Goal: Complete application form: Complete application form

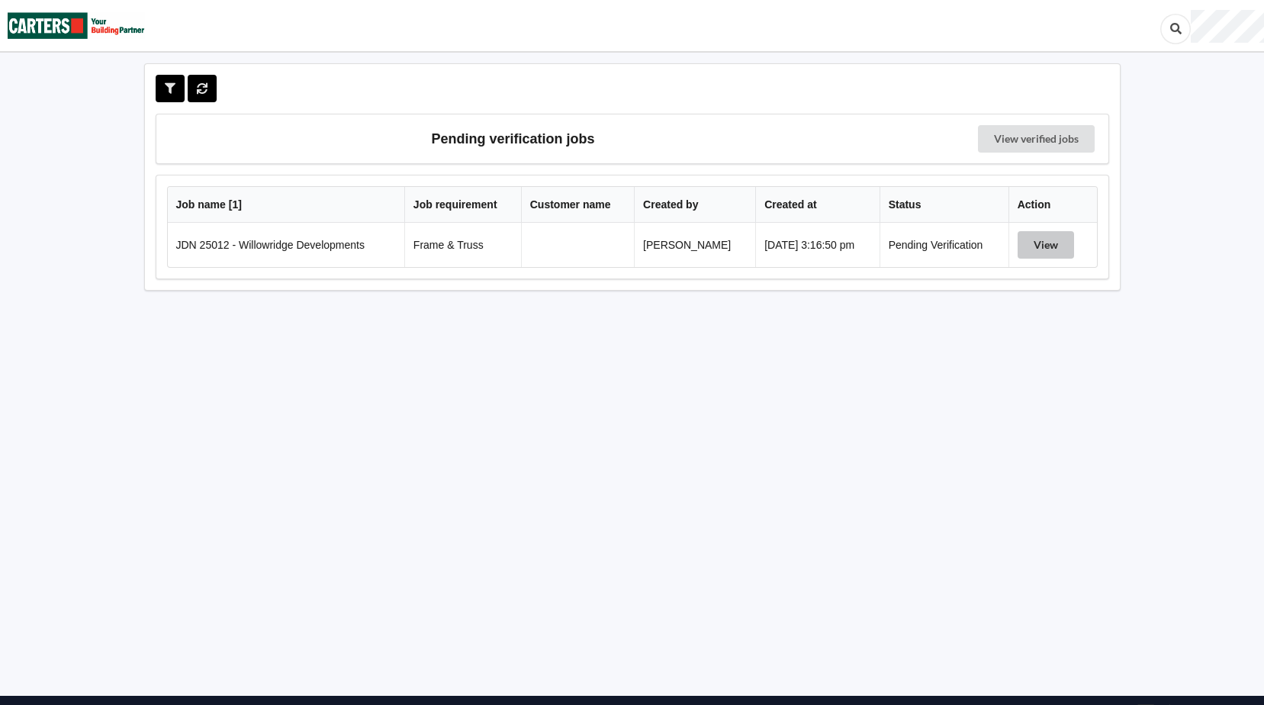
click at [1063, 243] on button "View" at bounding box center [1045, 244] width 56 height 27
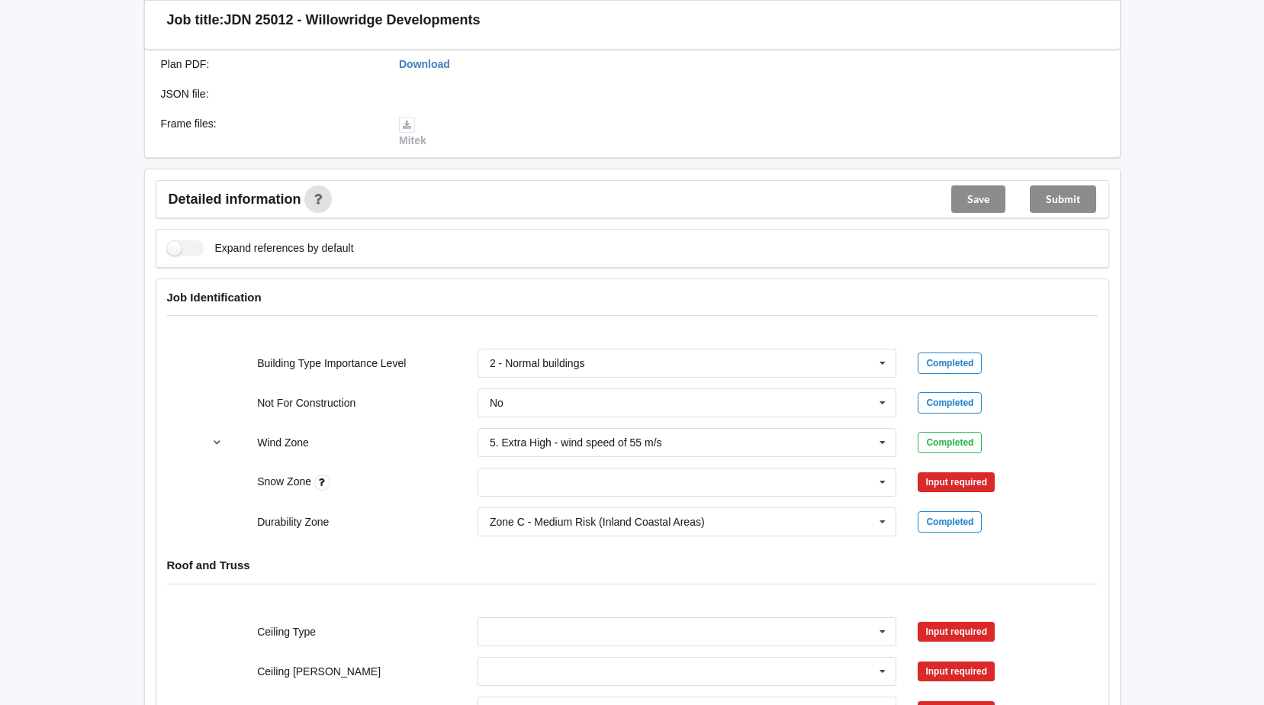
scroll to position [534, 0]
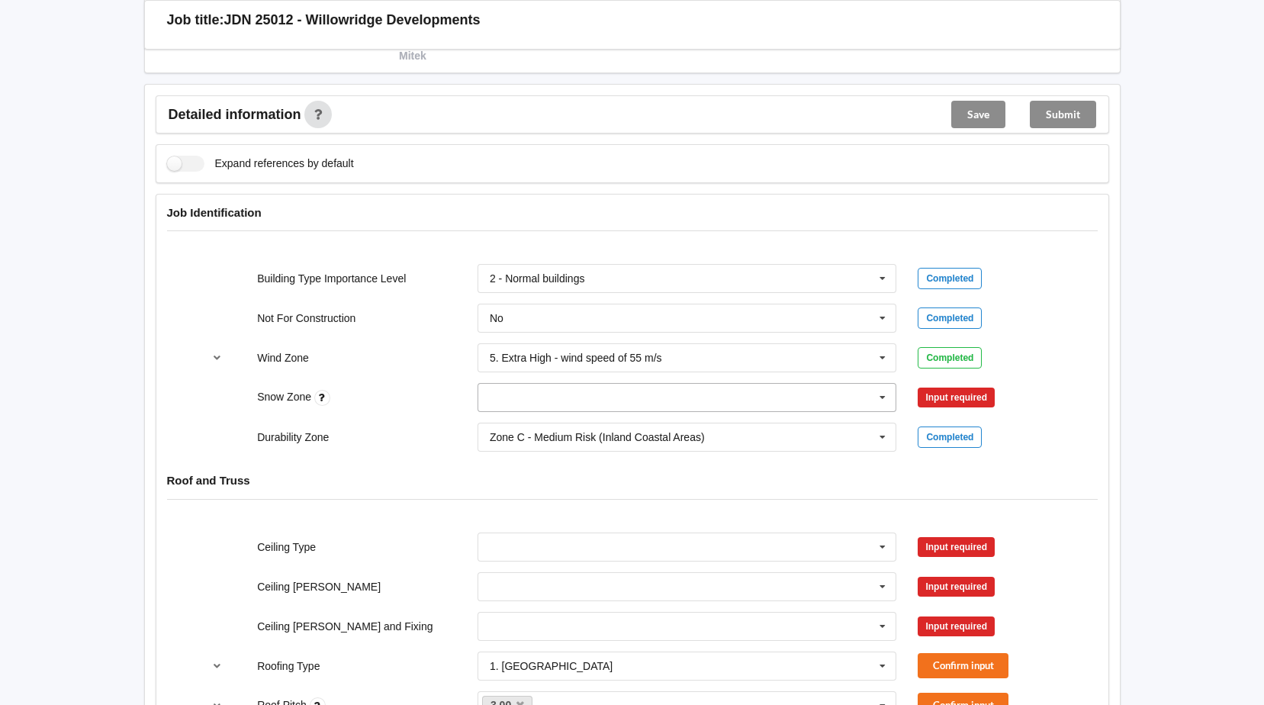
click at [888, 399] on icon at bounding box center [882, 398] width 23 height 28
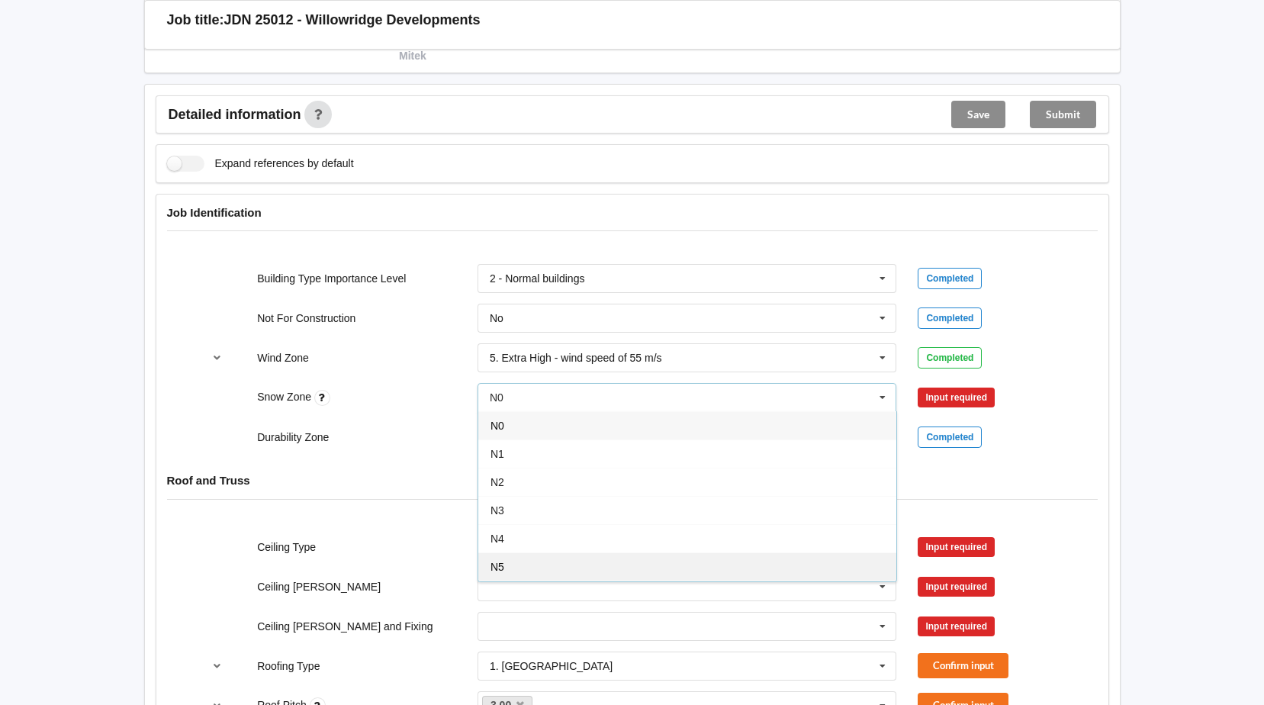
click at [635, 563] on div "N5" at bounding box center [687, 566] width 418 height 28
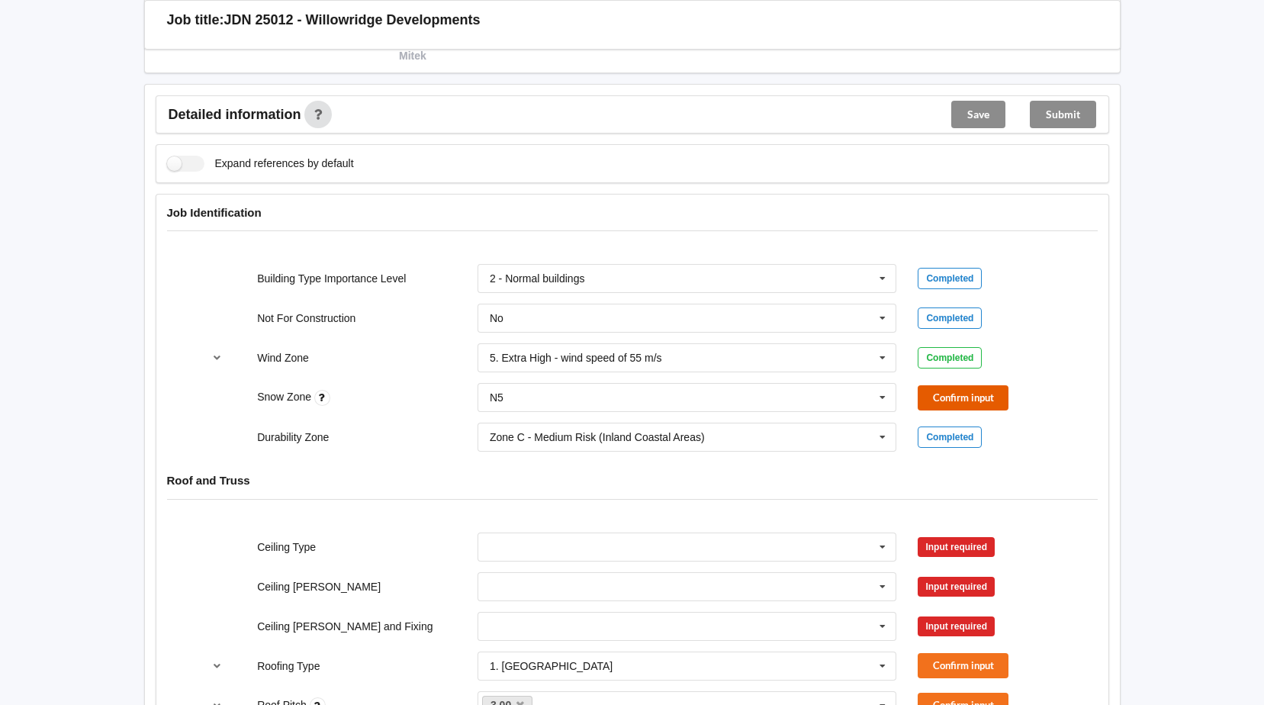
click at [949, 405] on button "Confirm input" at bounding box center [962, 397] width 91 height 25
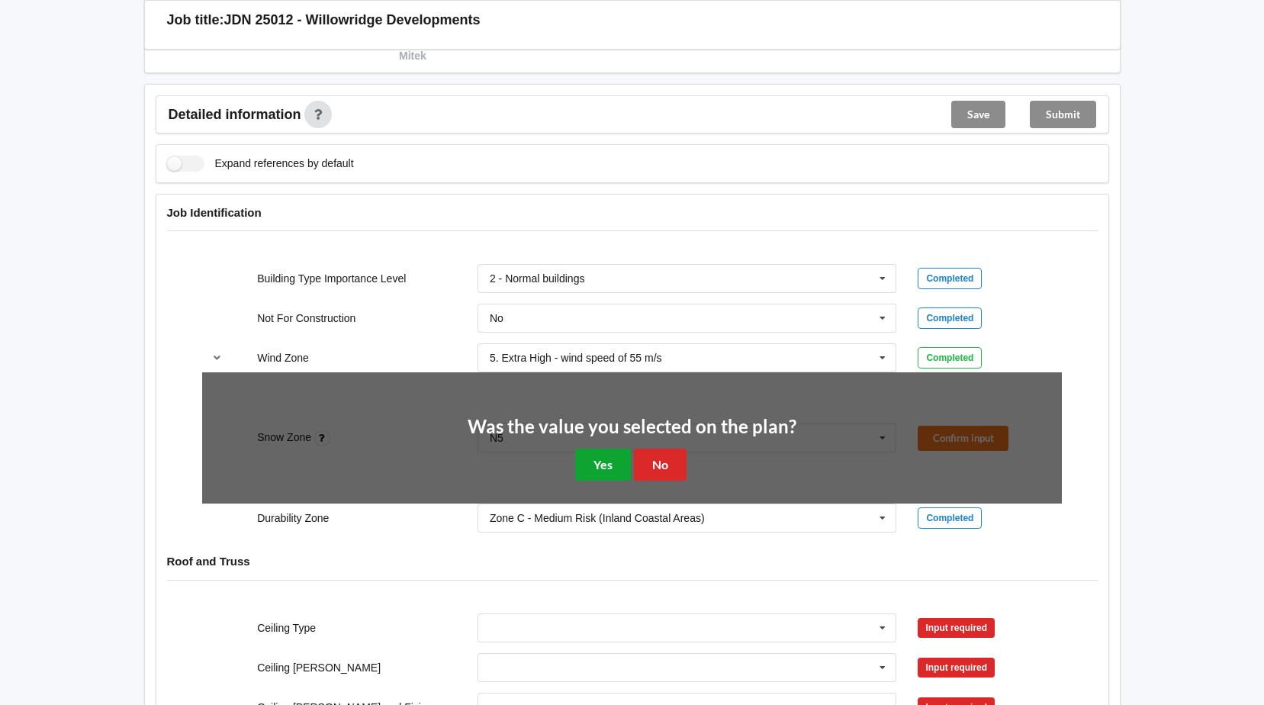
click at [609, 471] on button "Yes" at bounding box center [603, 463] width 56 height 31
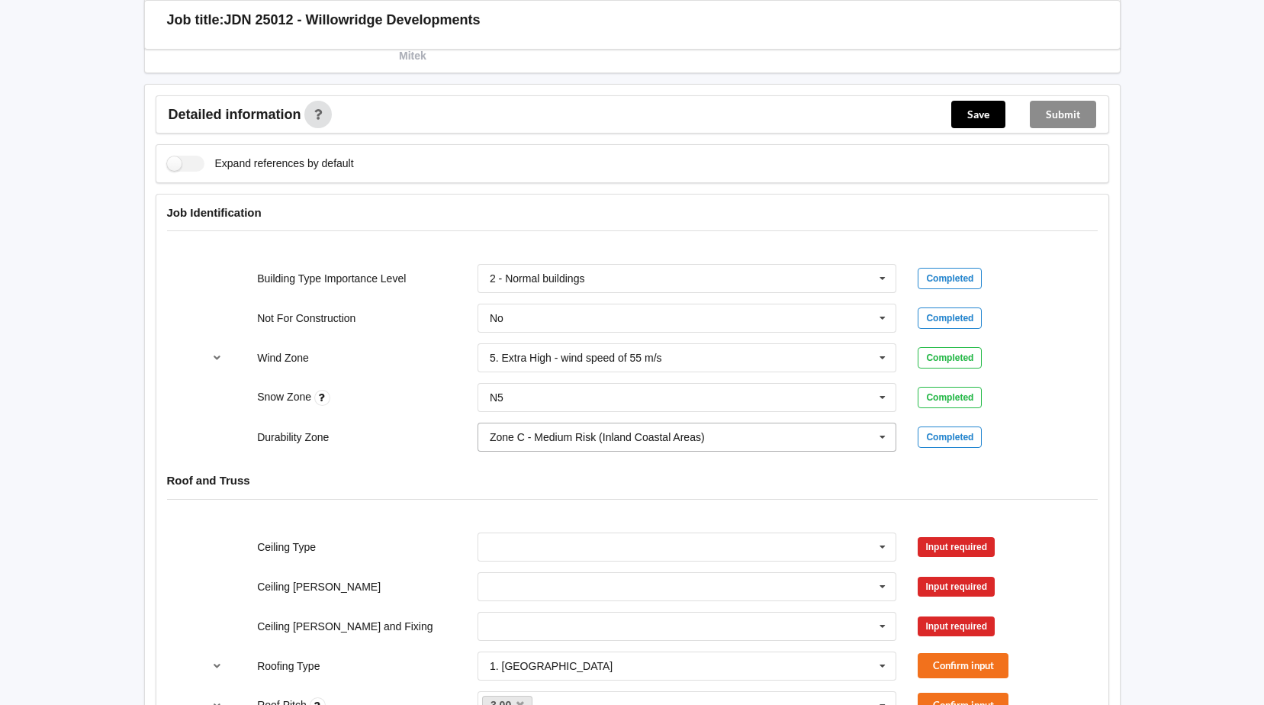
click at [888, 435] on icon at bounding box center [882, 437] width 23 height 28
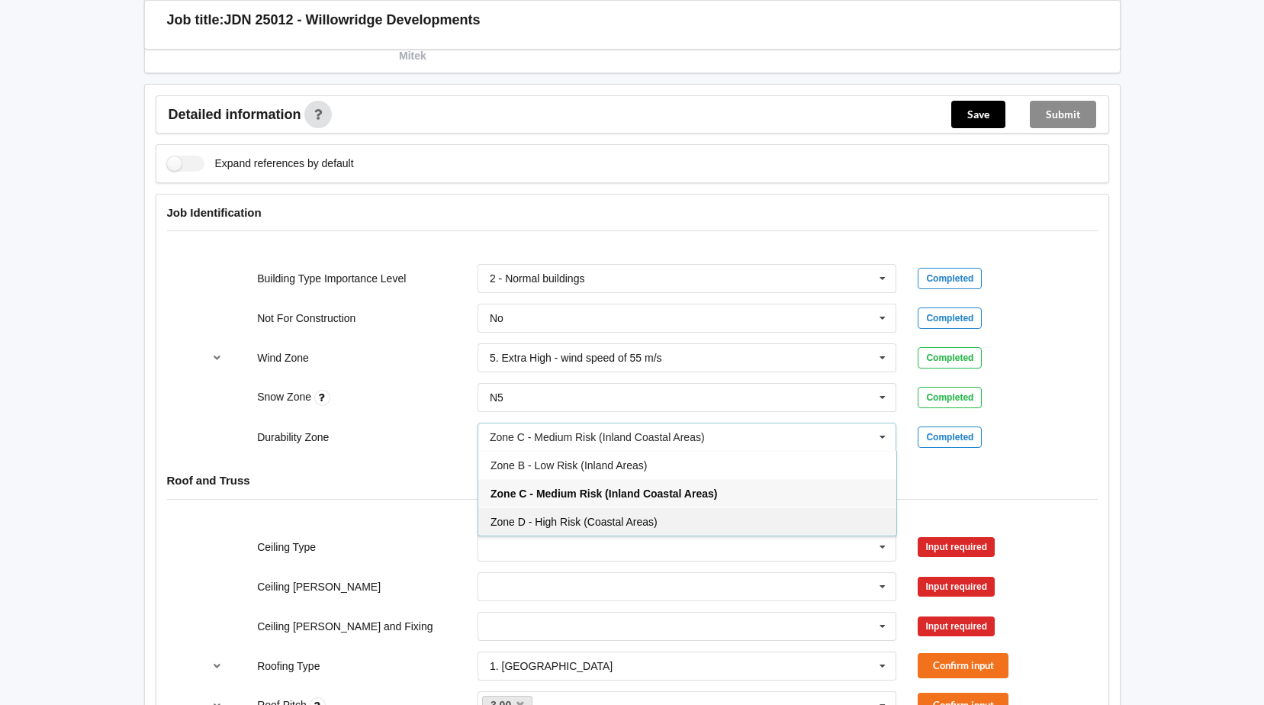
click at [620, 520] on span "Zone D - High Risk (Coastal Areas)" at bounding box center [573, 522] width 167 height 12
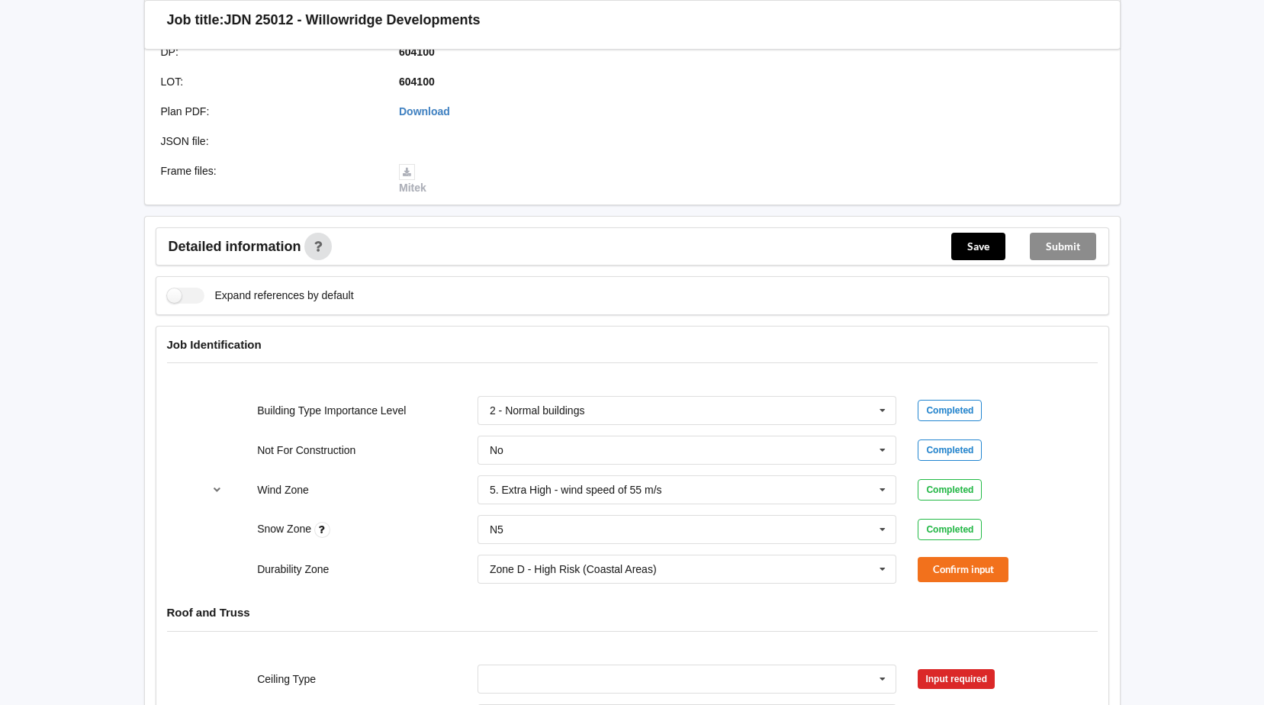
scroll to position [458, 0]
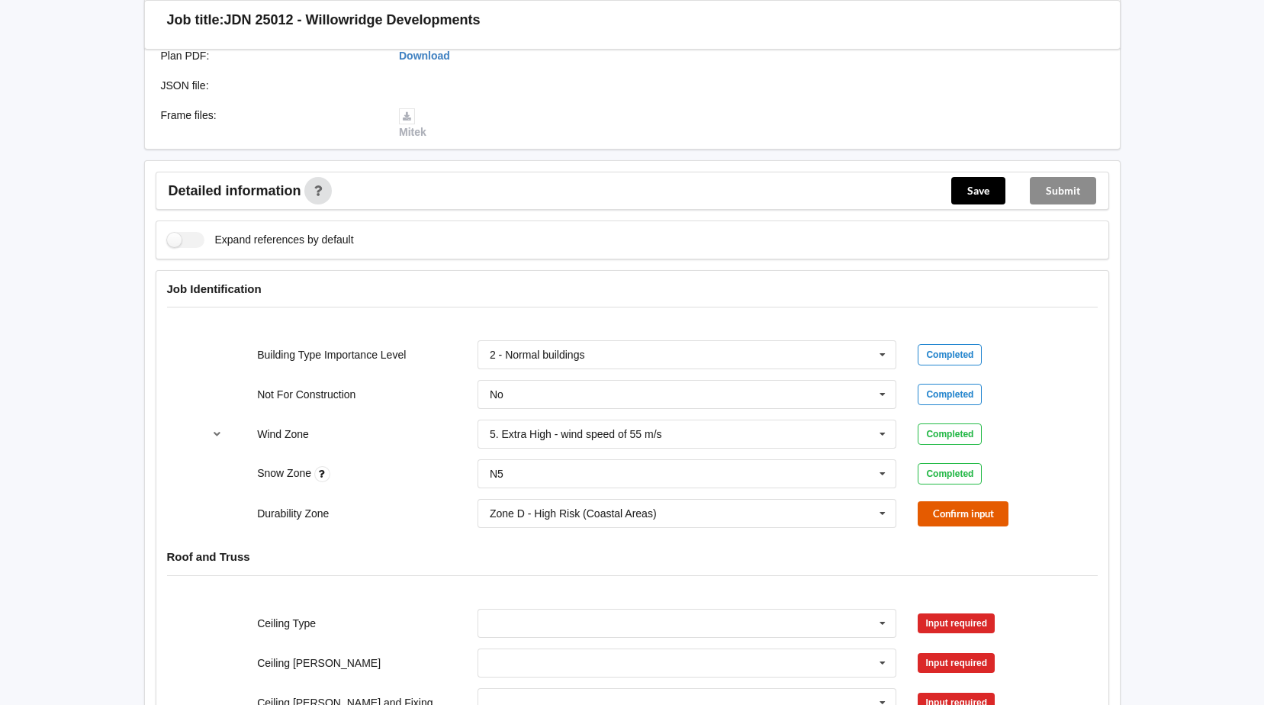
click at [967, 513] on button "Confirm input" at bounding box center [962, 513] width 91 height 25
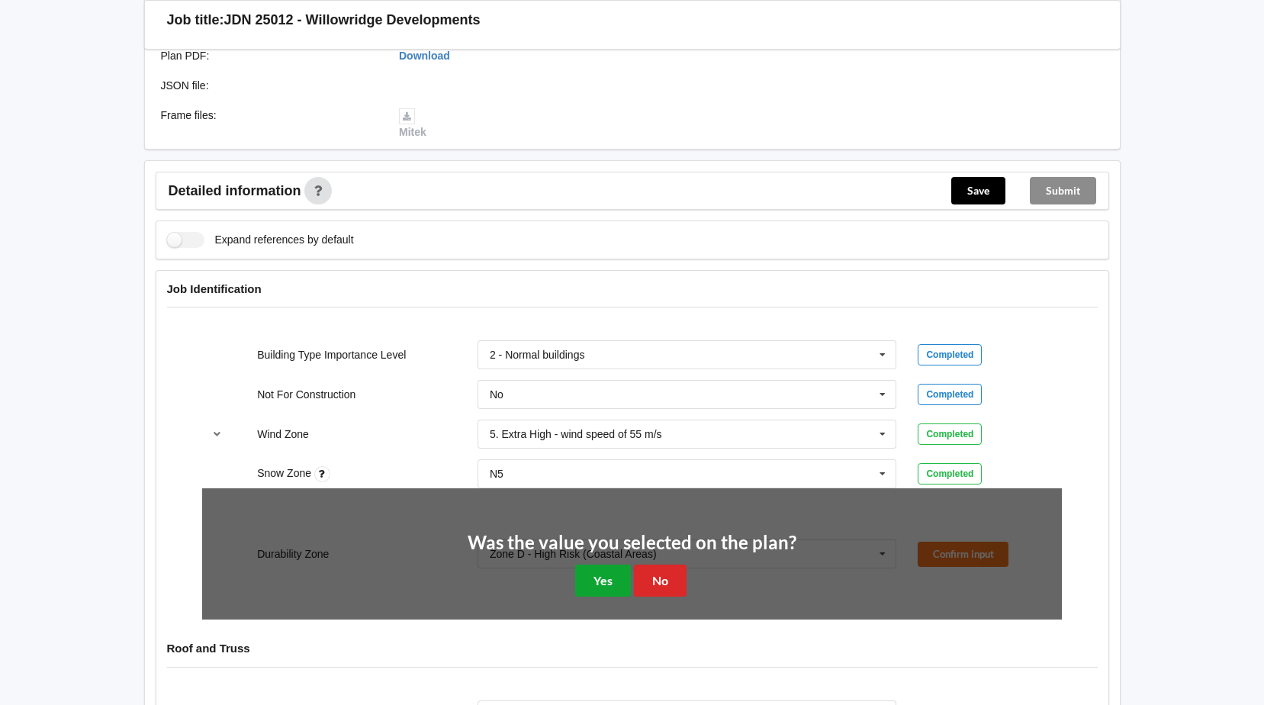
click at [607, 585] on button "Yes" at bounding box center [603, 579] width 56 height 31
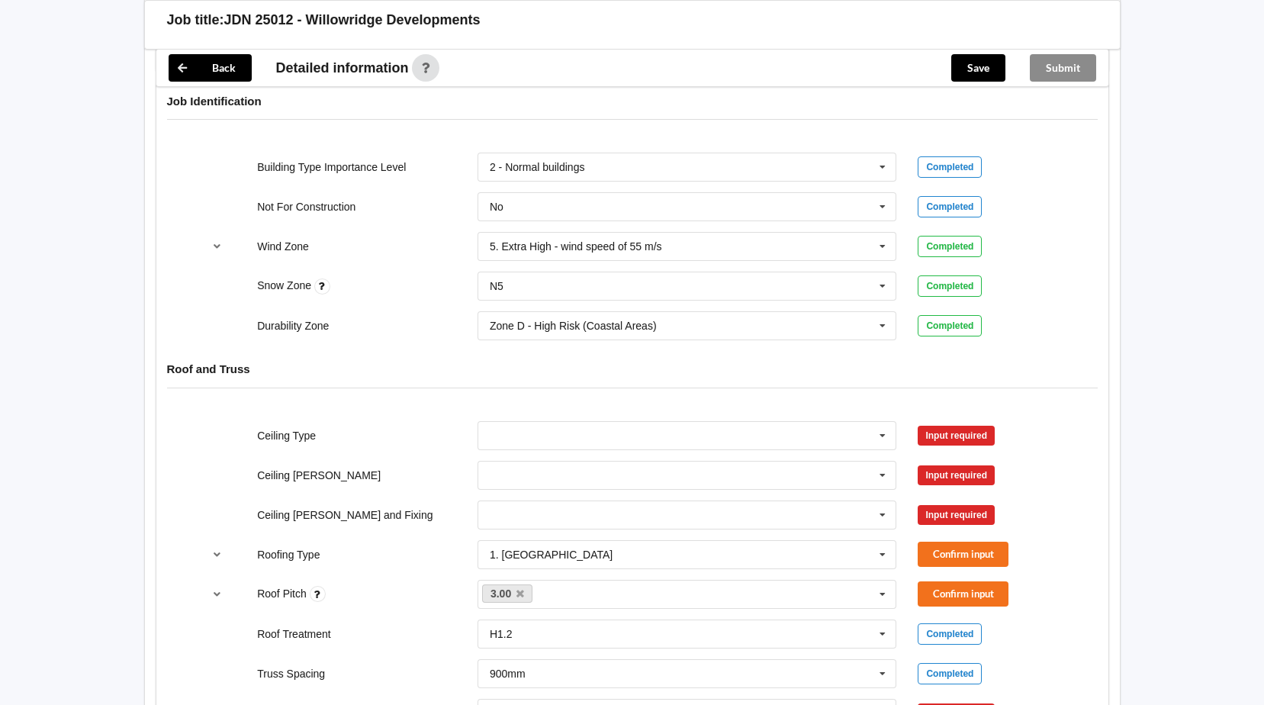
scroll to position [686, 0]
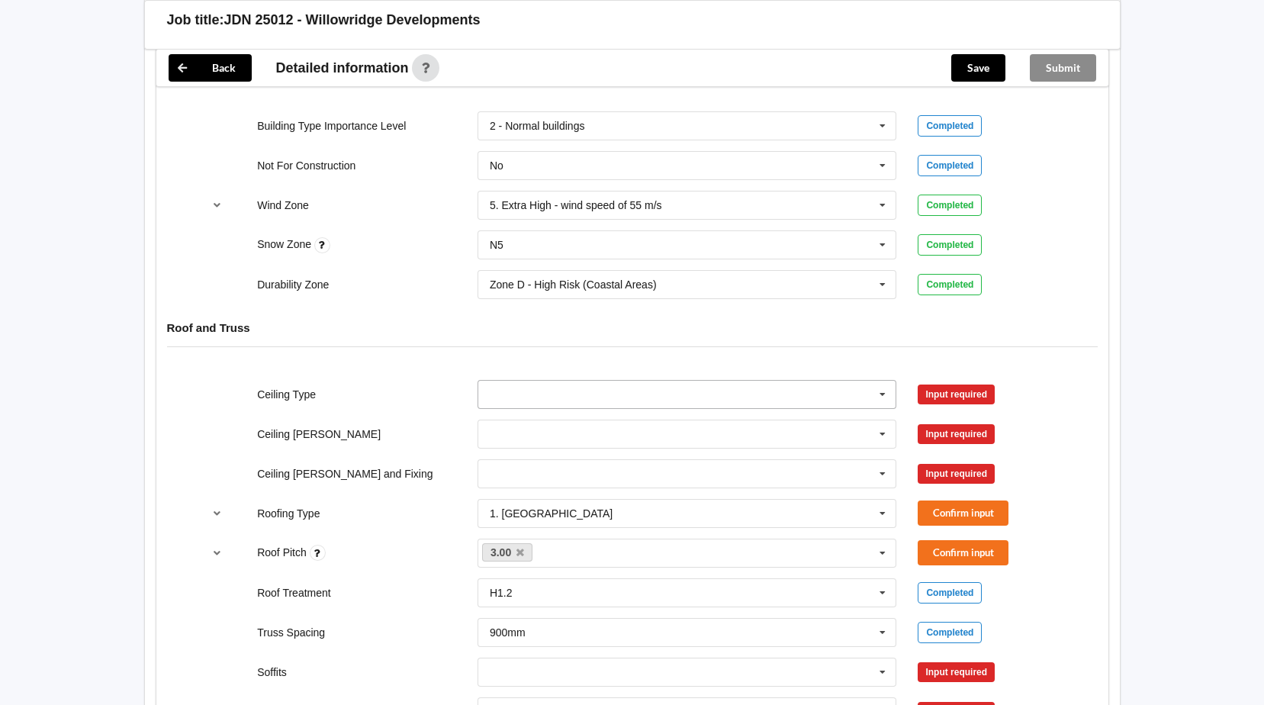
click at [648, 393] on input "text" at bounding box center [688, 394] width 418 height 27
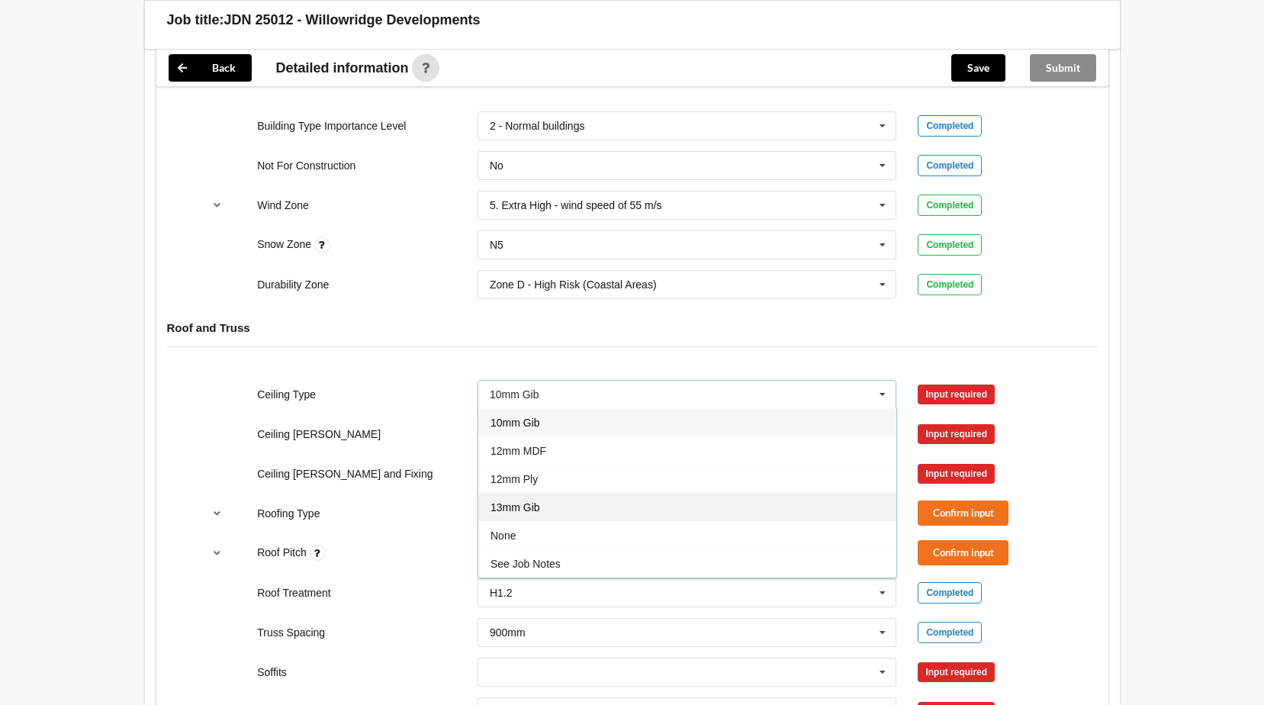
click at [537, 494] on div "13mm Gib" at bounding box center [687, 507] width 418 height 28
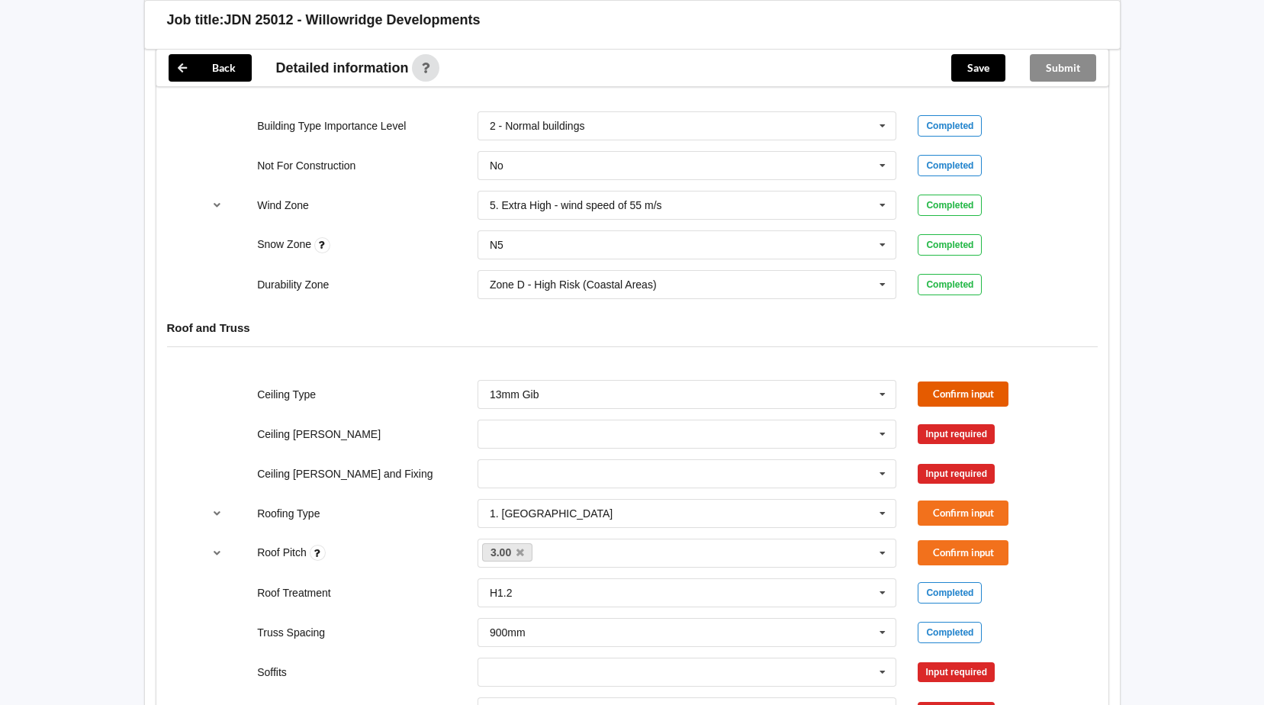
click at [949, 398] on button "Confirm input" at bounding box center [962, 393] width 91 height 25
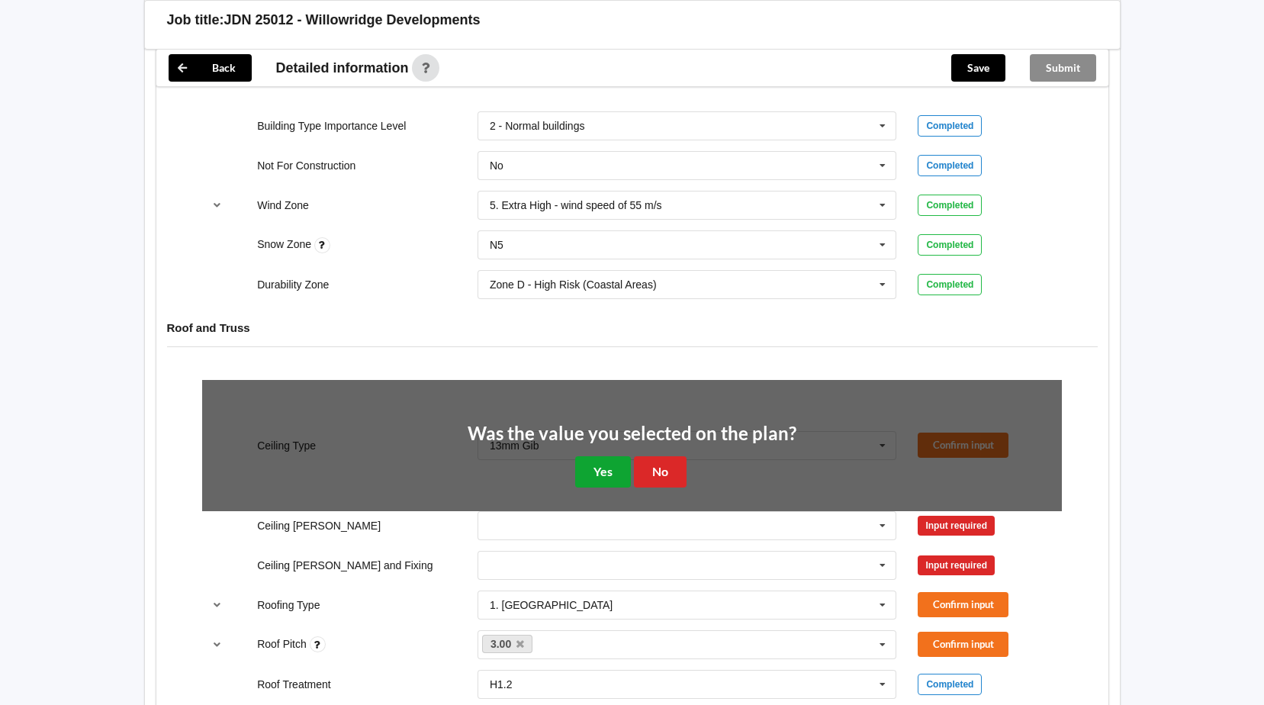
click at [599, 466] on button "Yes" at bounding box center [603, 471] width 56 height 31
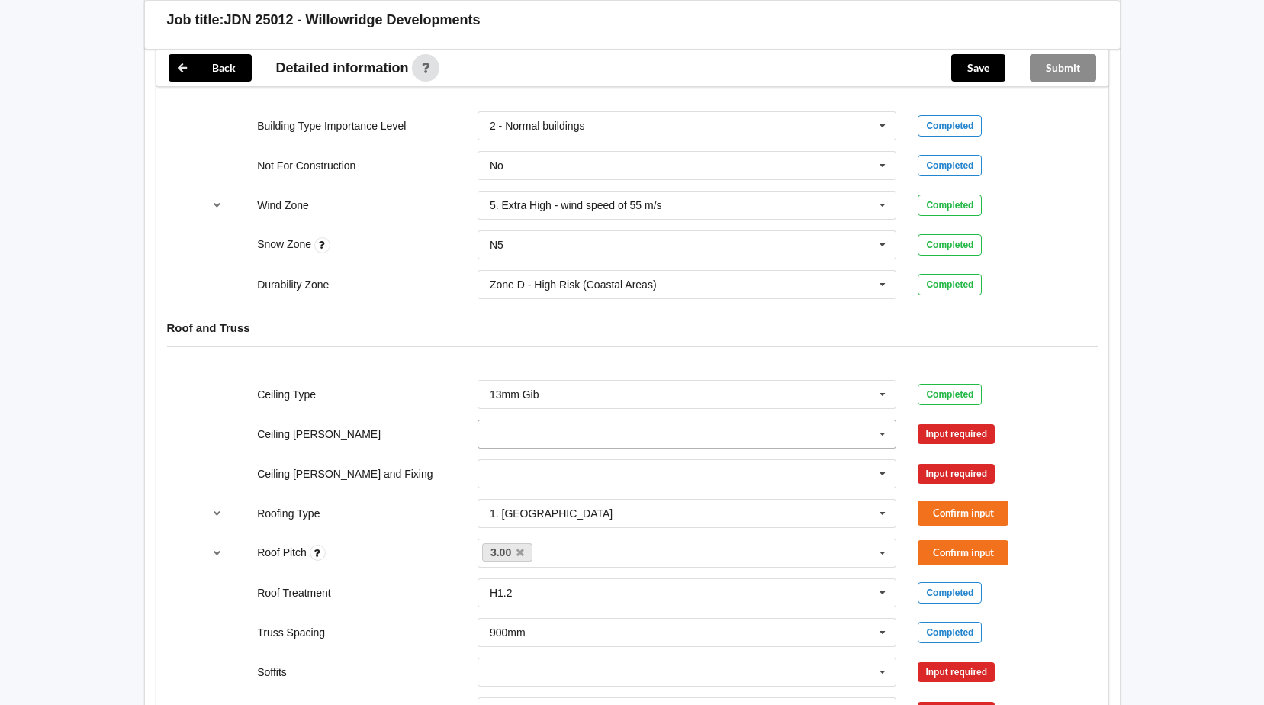
click at [870, 430] on input "text" at bounding box center [688, 433] width 418 height 27
click at [651, 524] on div "600mm" at bounding box center [687, 518] width 418 height 28
click at [936, 432] on button "Confirm input" at bounding box center [962, 433] width 91 height 25
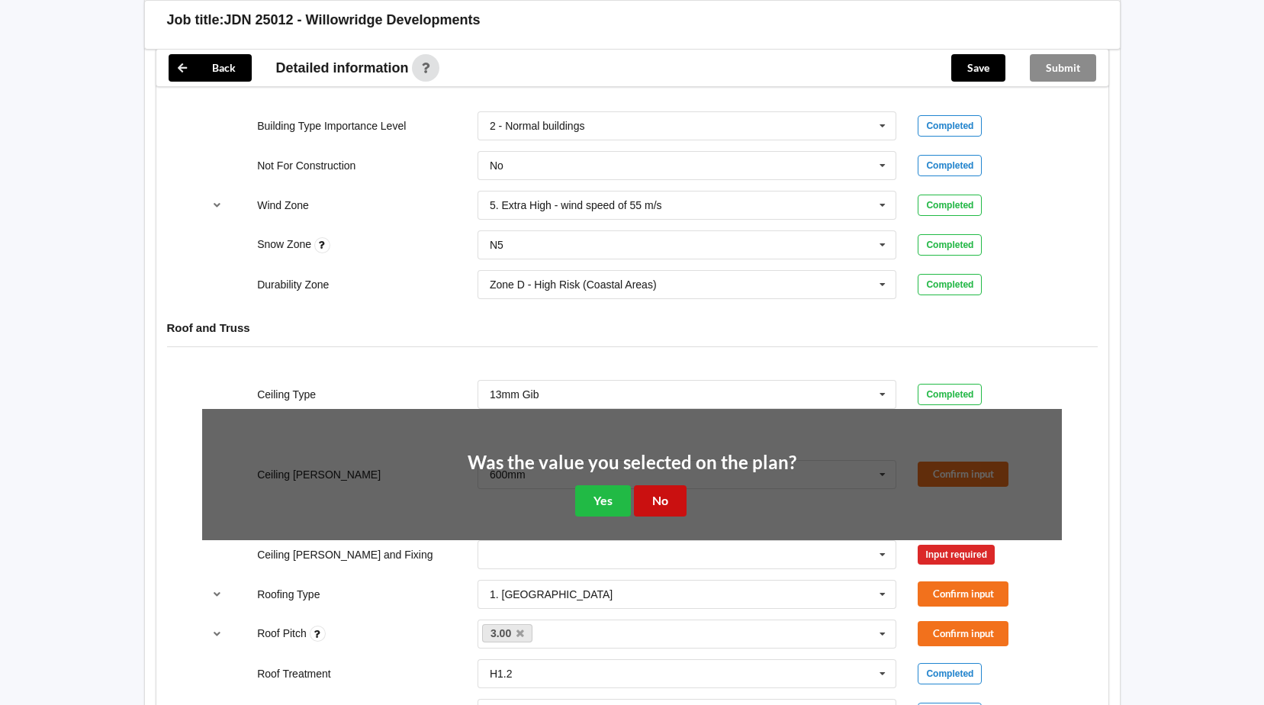
click at [664, 499] on button "No" at bounding box center [660, 500] width 53 height 31
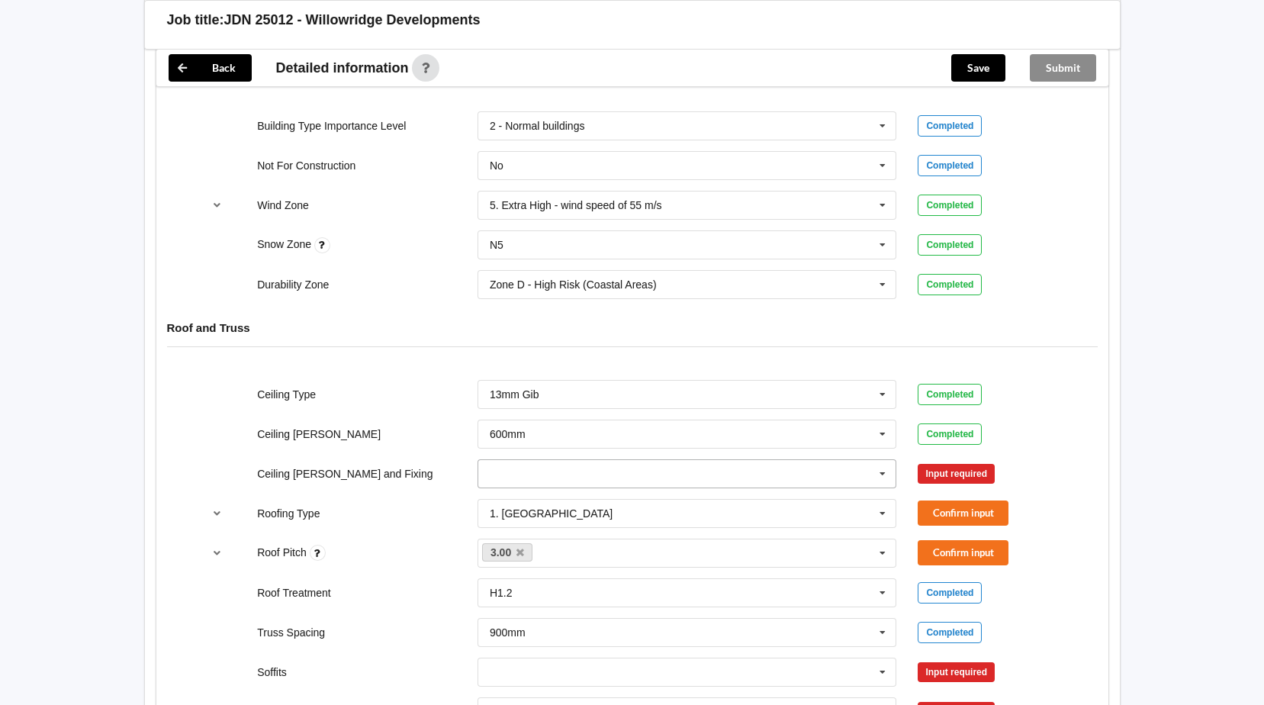
click at [884, 473] on icon at bounding box center [882, 474] width 23 height 28
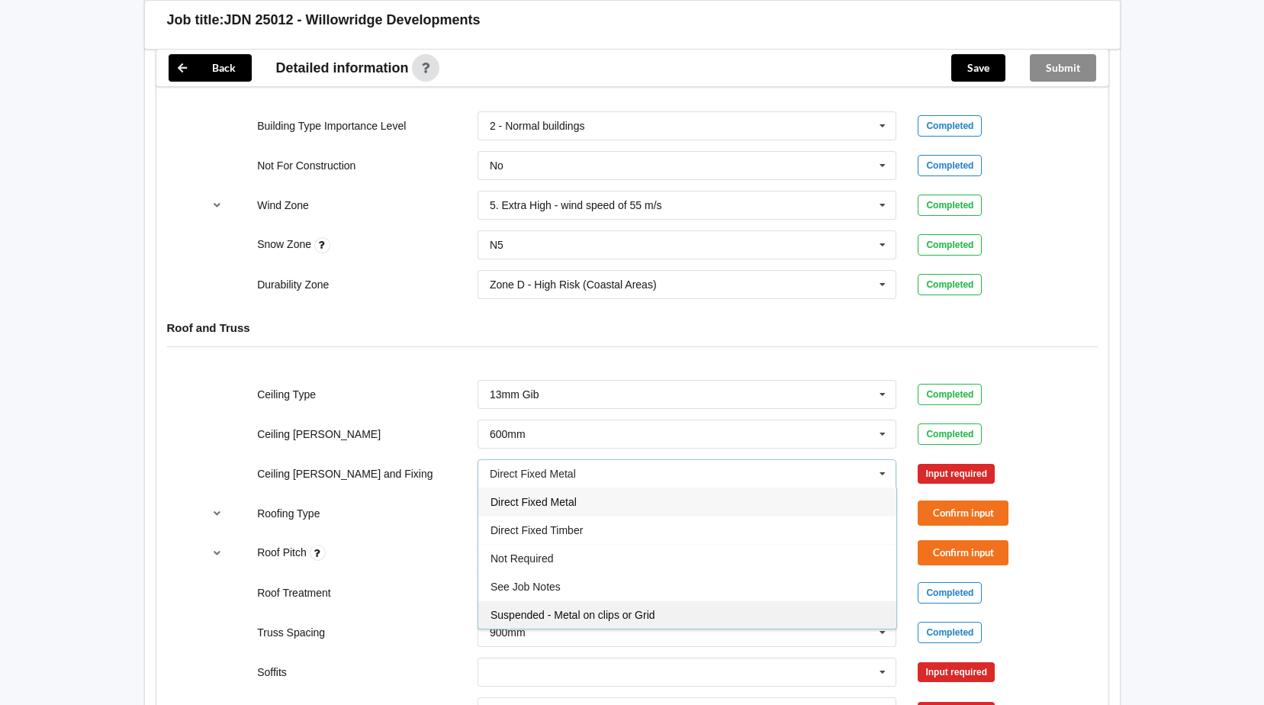
click at [706, 605] on div "Suspended - Metal on clips or Grid" at bounding box center [687, 614] width 418 height 28
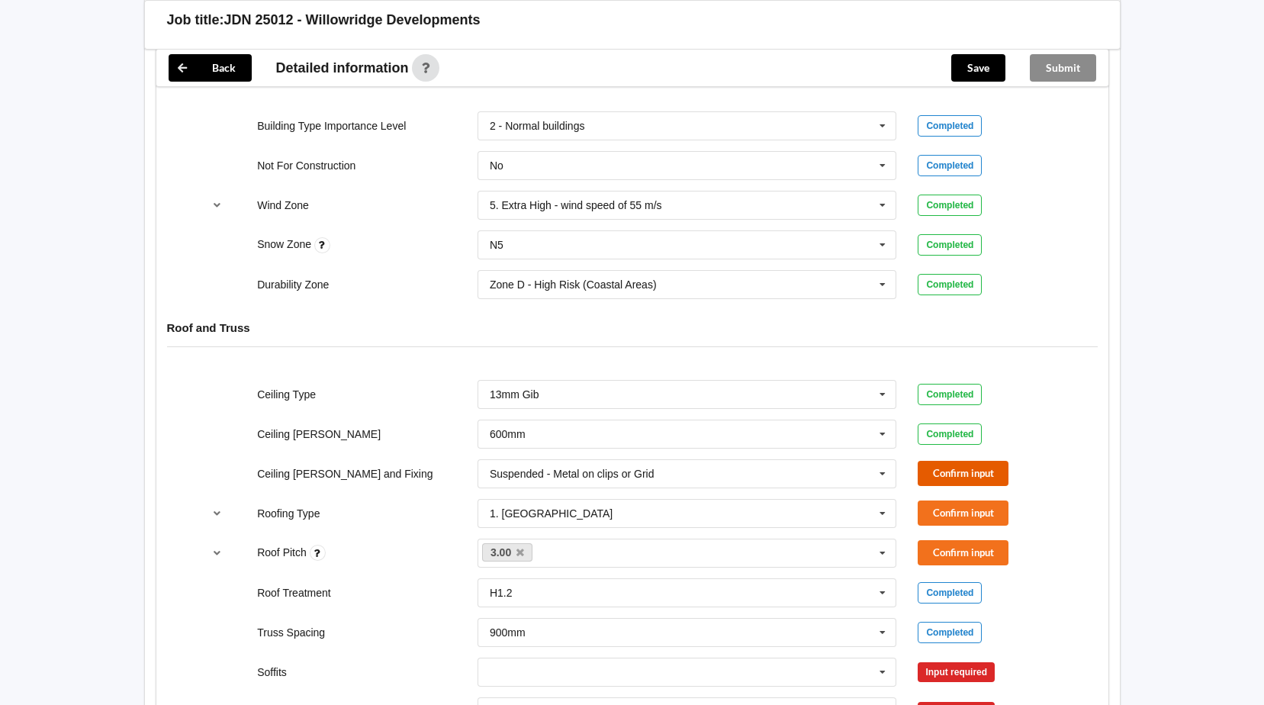
click at [957, 469] on button "Confirm input" at bounding box center [962, 473] width 91 height 25
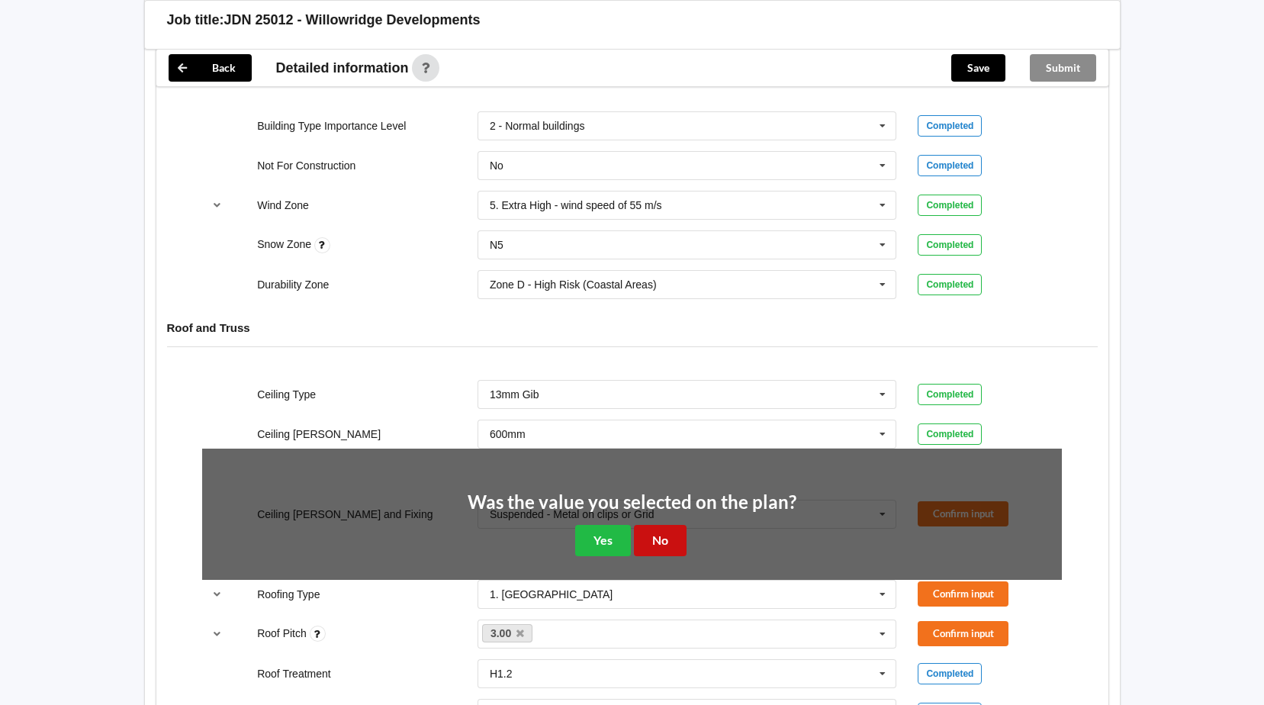
click at [673, 536] on button "No" at bounding box center [660, 540] width 53 height 31
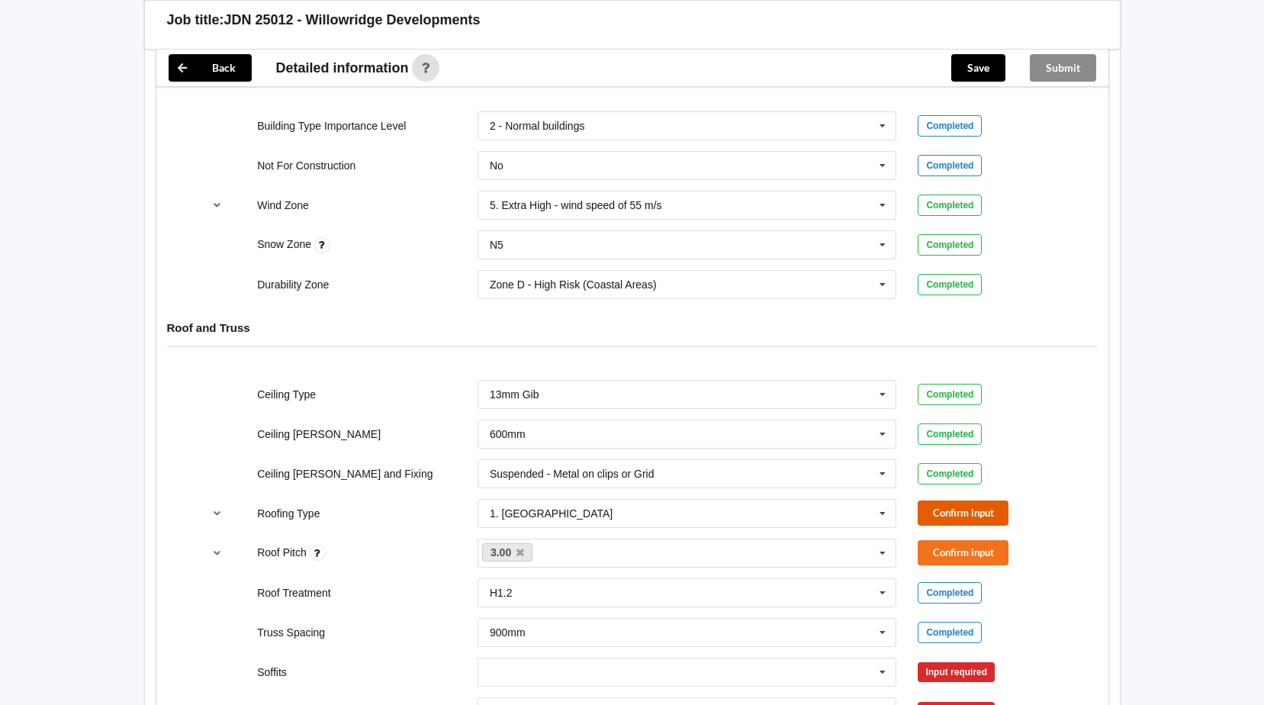
click at [974, 514] on button "Confirm input" at bounding box center [962, 512] width 91 height 25
drag, startPoint x: 954, startPoint y: 549, endPoint x: 854, endPoint y: 568, distance: 101.7
click at [954, 549] on button "Confirm input" at bounding box center [962, 552] width 91 height 25
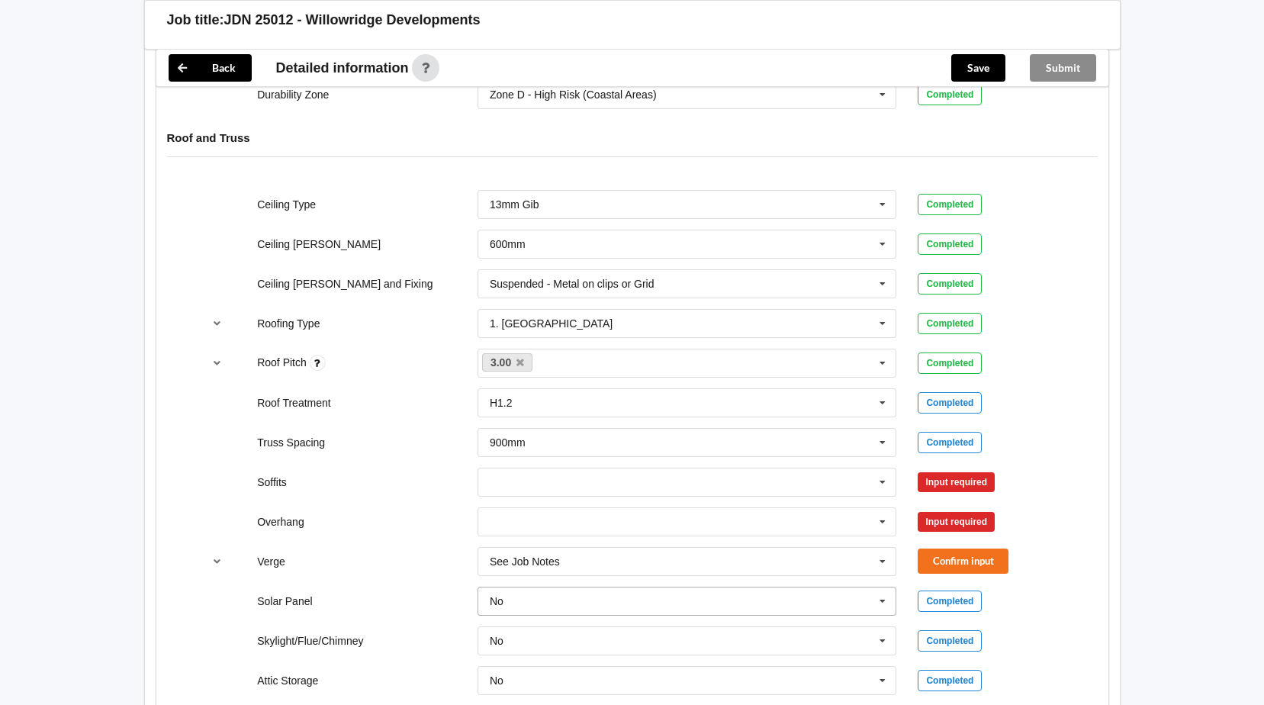
scroll to position [915, 0]
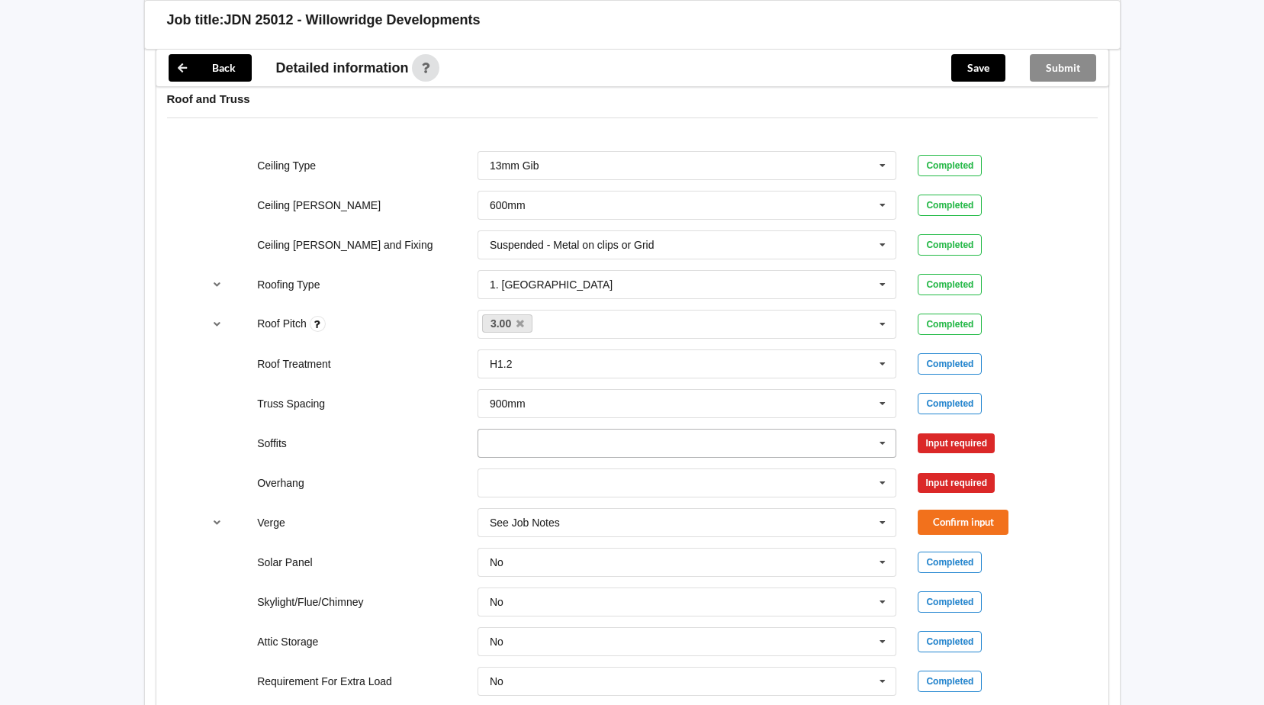
click at [888, 445] on icon at bounding box center [882, 443] width 23 height 28
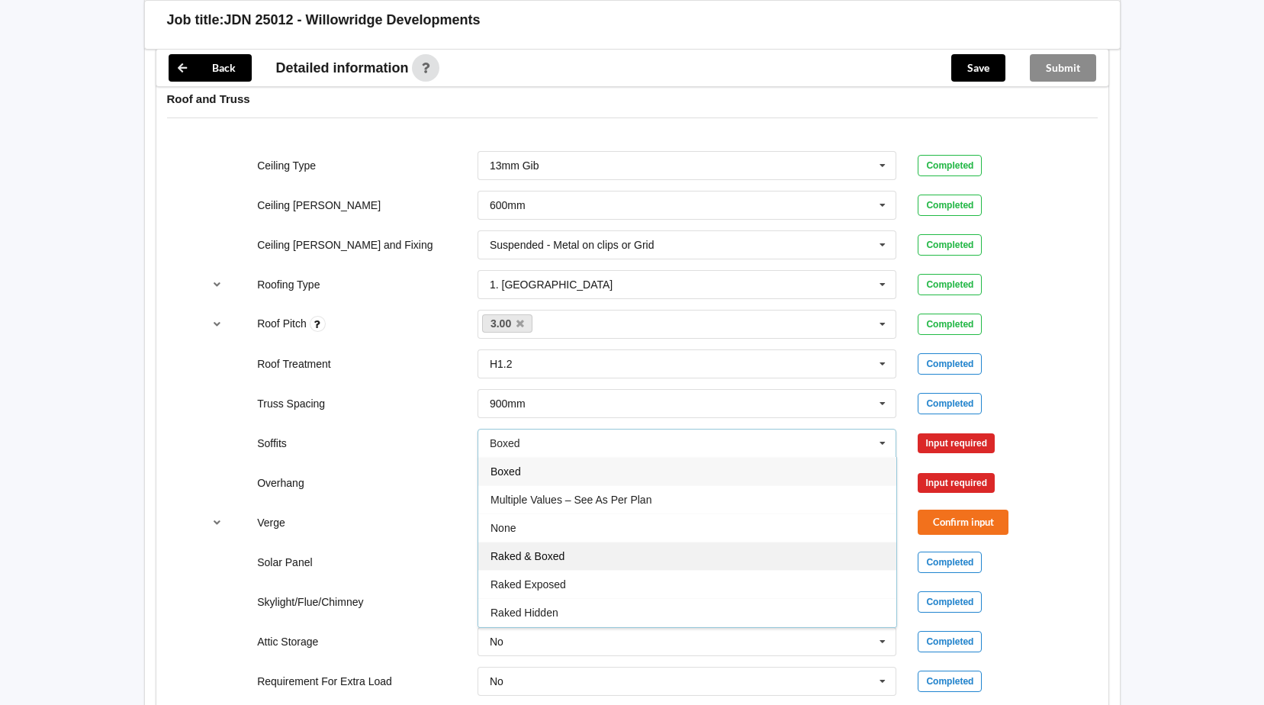
click at [555, 551] on span "Raked & Boxed" at bounding box center [527, 556] width 74 height 12
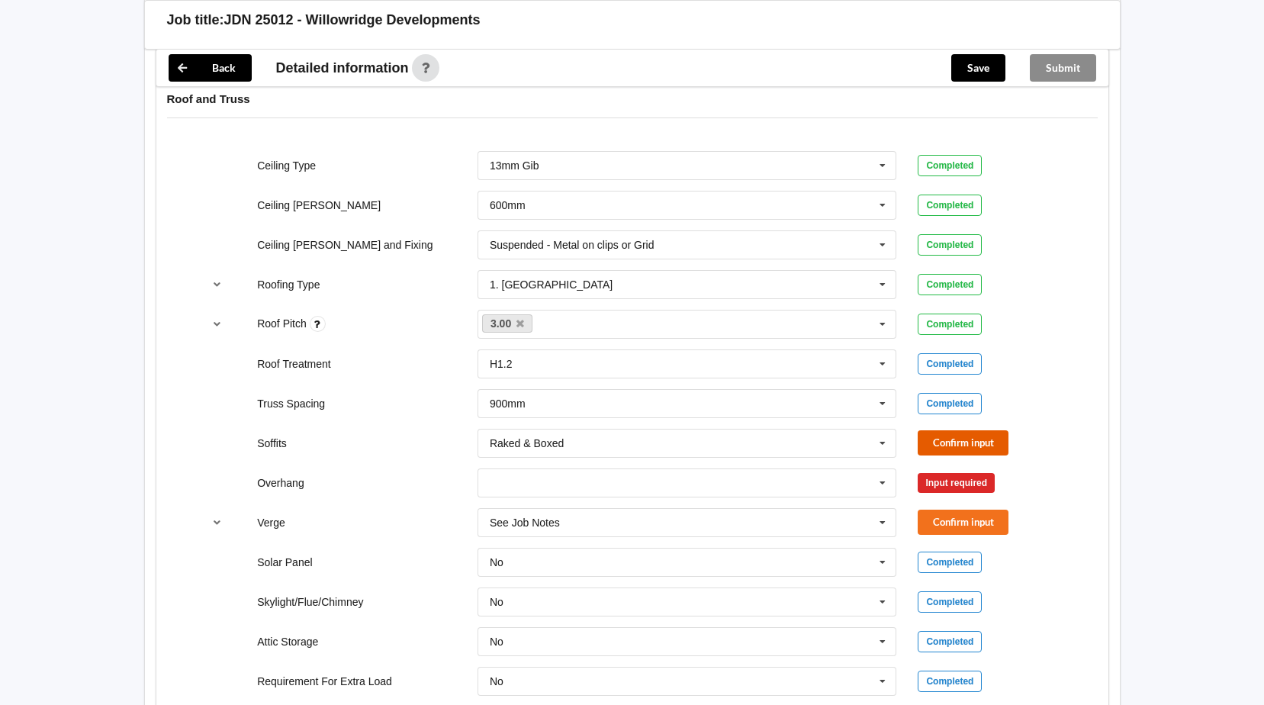
click at [939, 445] on button "Confirm input" at bounding box center [962, 442] width 91 height 25
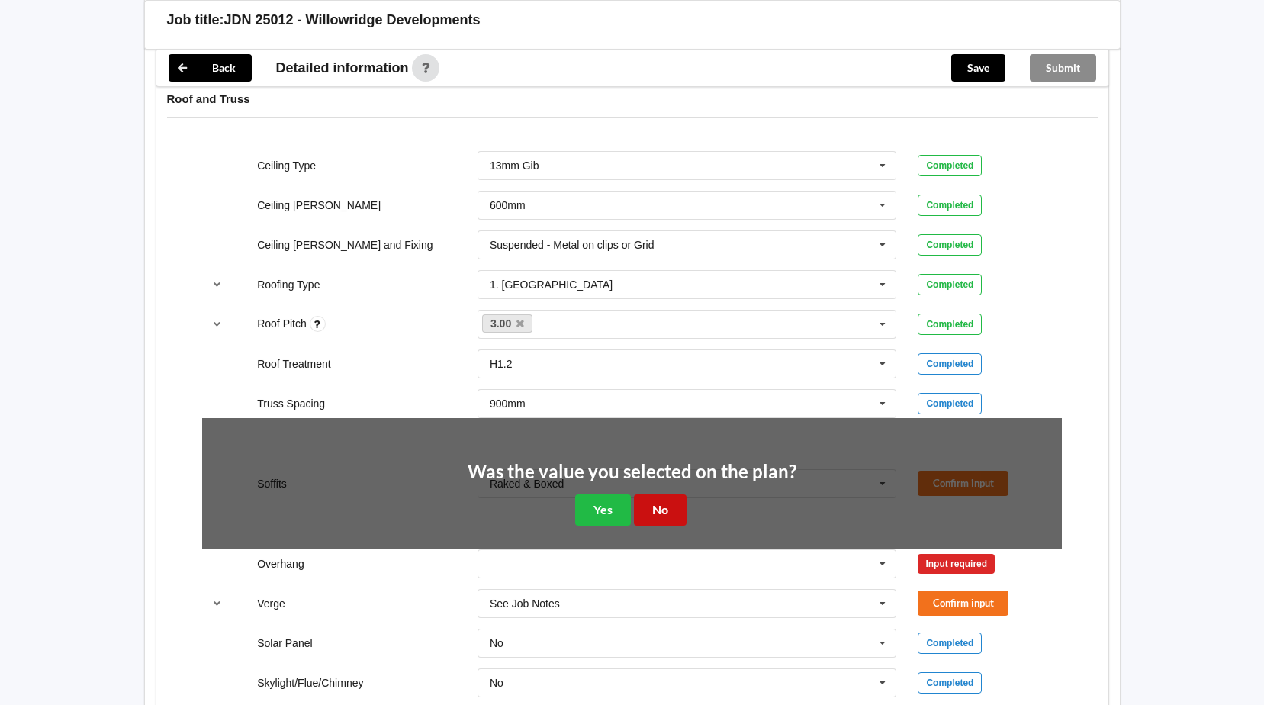
click at [665, 504] on button "No" at bounding box center [660, 509] width 53 height 31
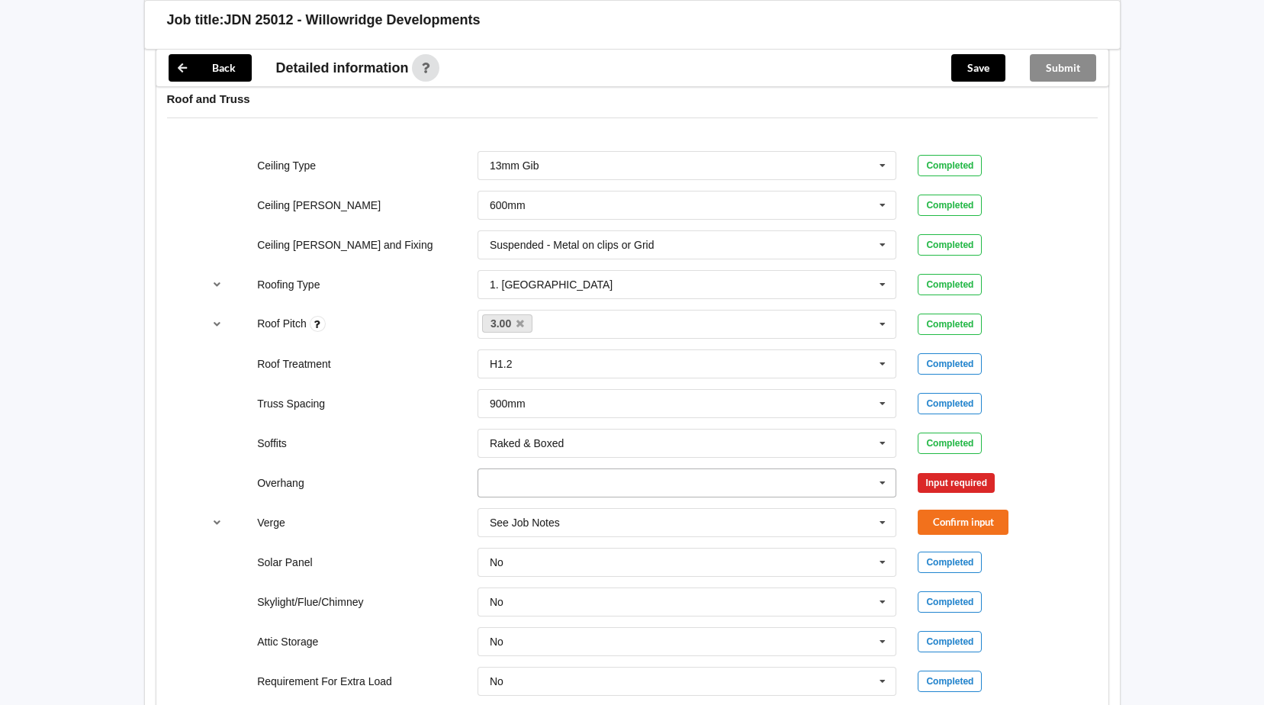
click at [890, 487] on icon at bounding box center [882, 483] width 23 height 28
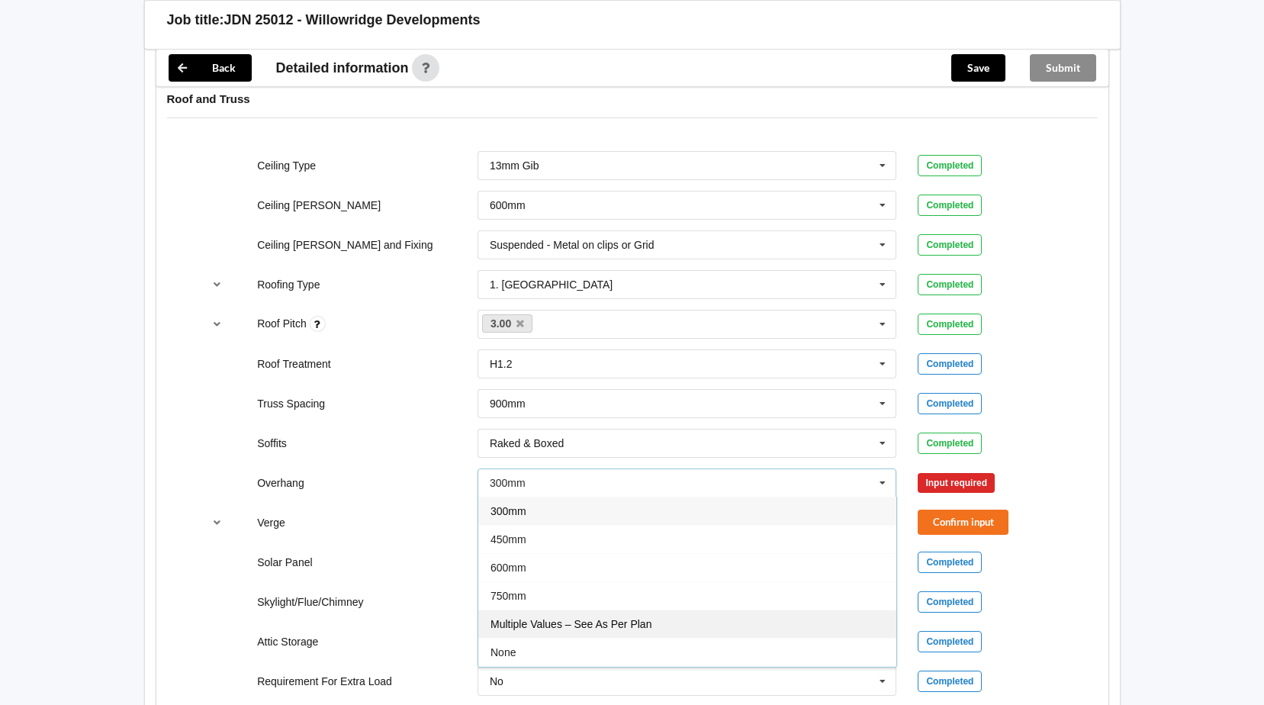
click at [651, 627] on span "Multiple Values – See As Per Plan" at bounding box center [570, 624] width 161 height 12
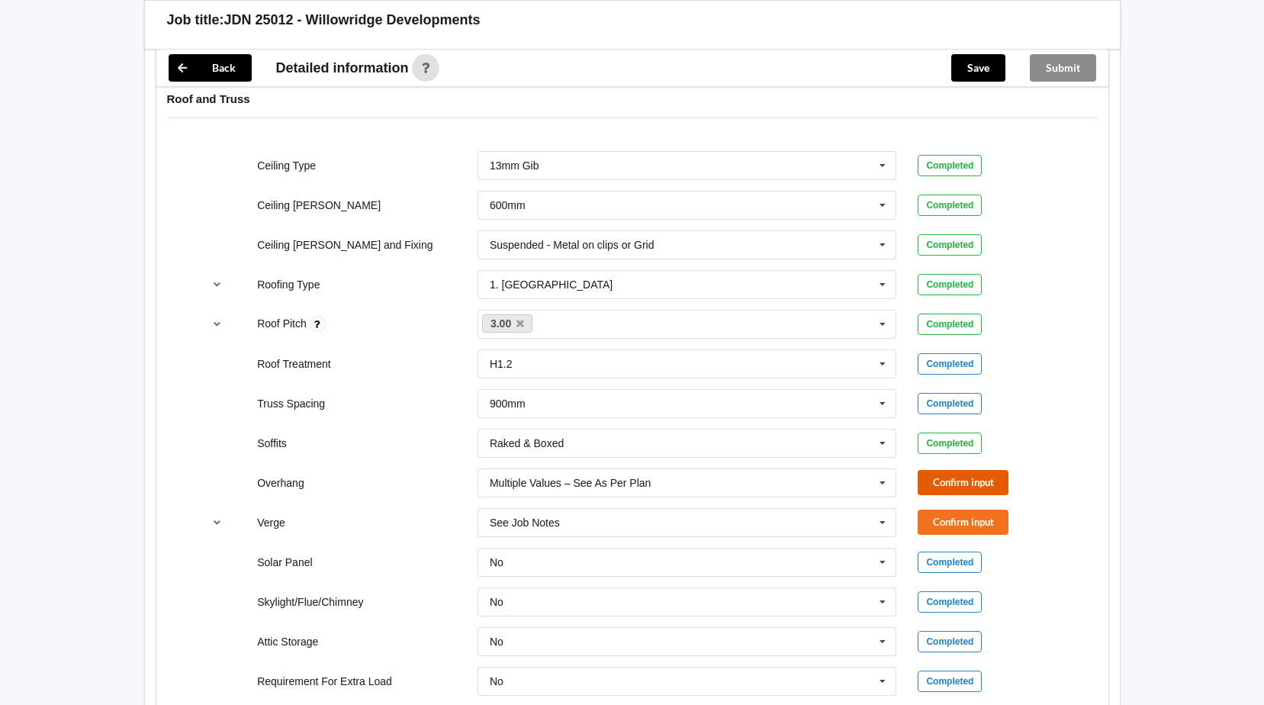
click at [946, 484] on button "Confirm input" at bounding box center [962, 482] width 91 height 25
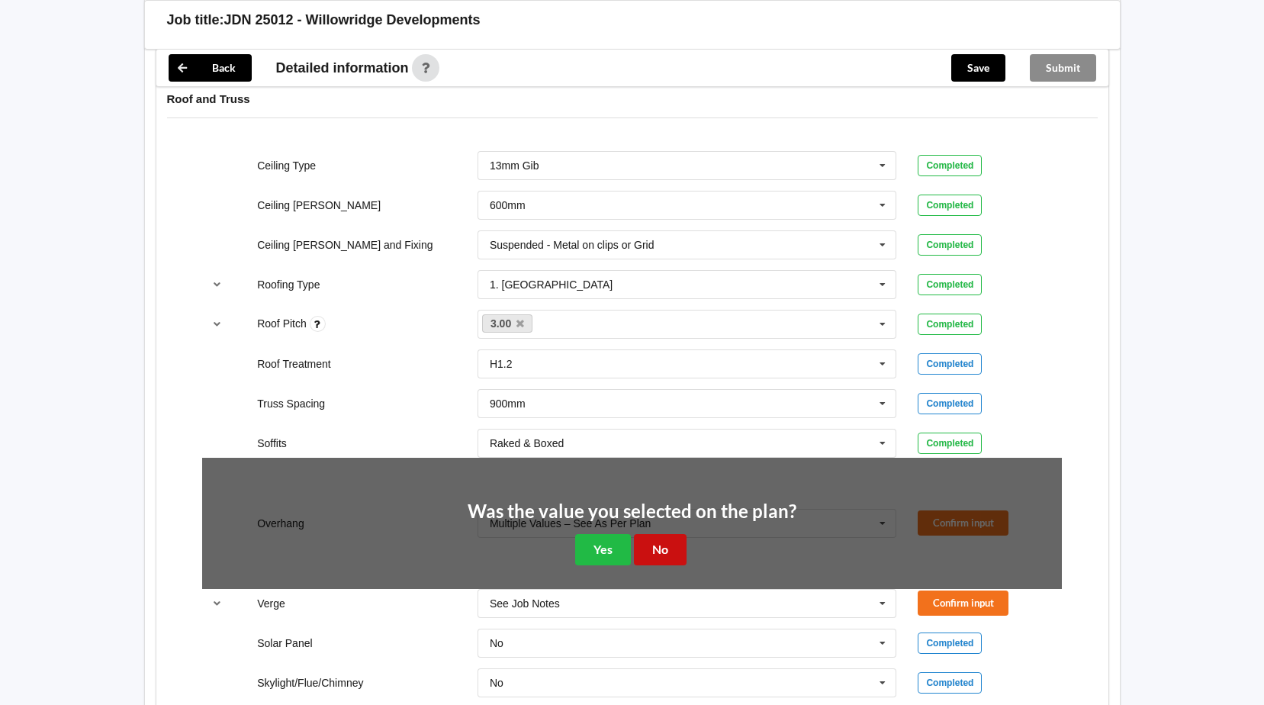
click at [671, 557] on button "No" at bounding box center [660, 549] width 53 height 31
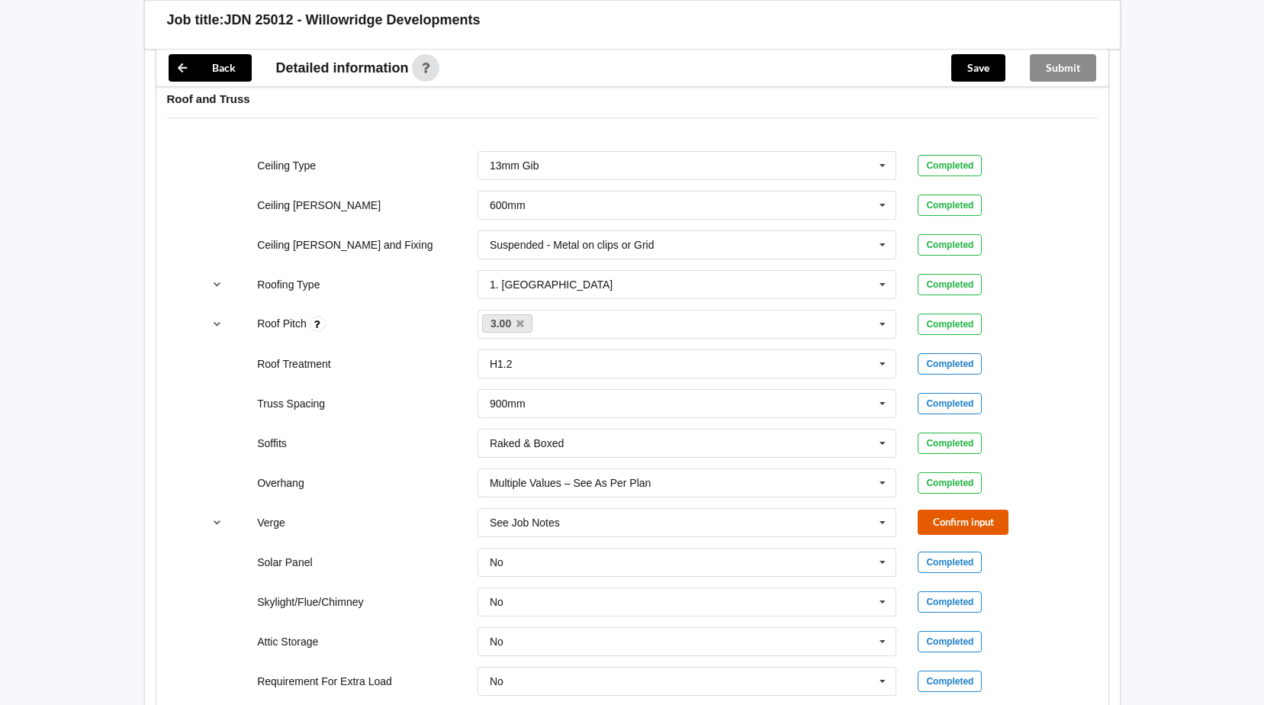
click at [962, 522] on button "Confirm input" at bounding box center [962, 521] width 91 height 25
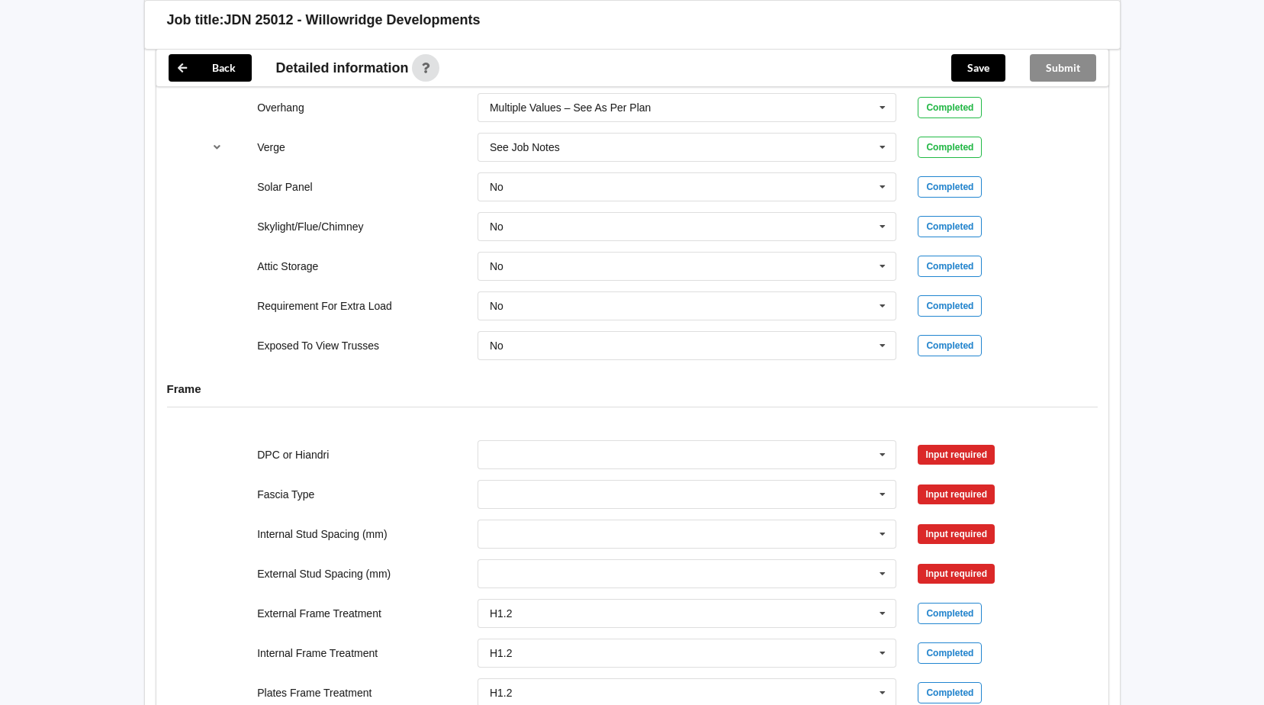
scroll to position [1296, 0]
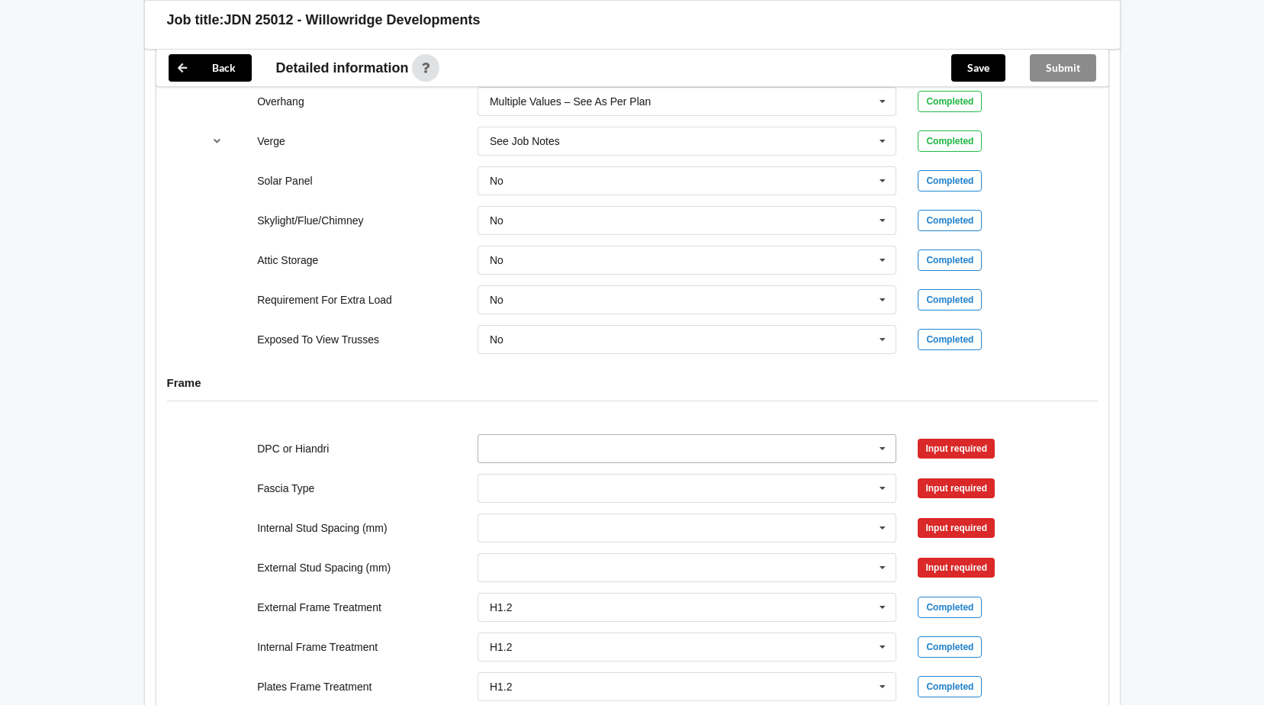
click at [880, 449] on icon at bounding box center [882, 449] width 23 height 28
click at [607, 480] on div "DPC Fitted" at bounding box center [687, 476] width 418 height 28
click at [944, 451] on button "Confirm input" at bounding box center [962, 447] width 91 height 25
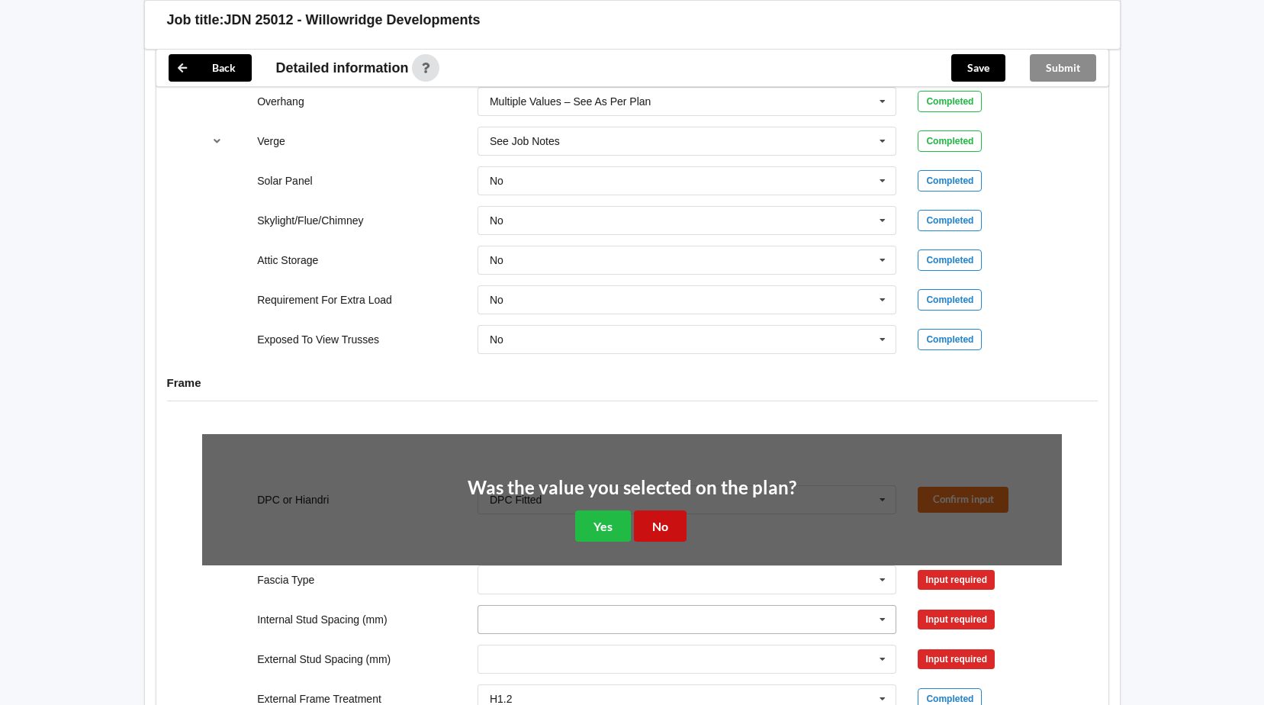
click at [667, 519] on button "No" at bounding box center [660, 525] width 53 height 31
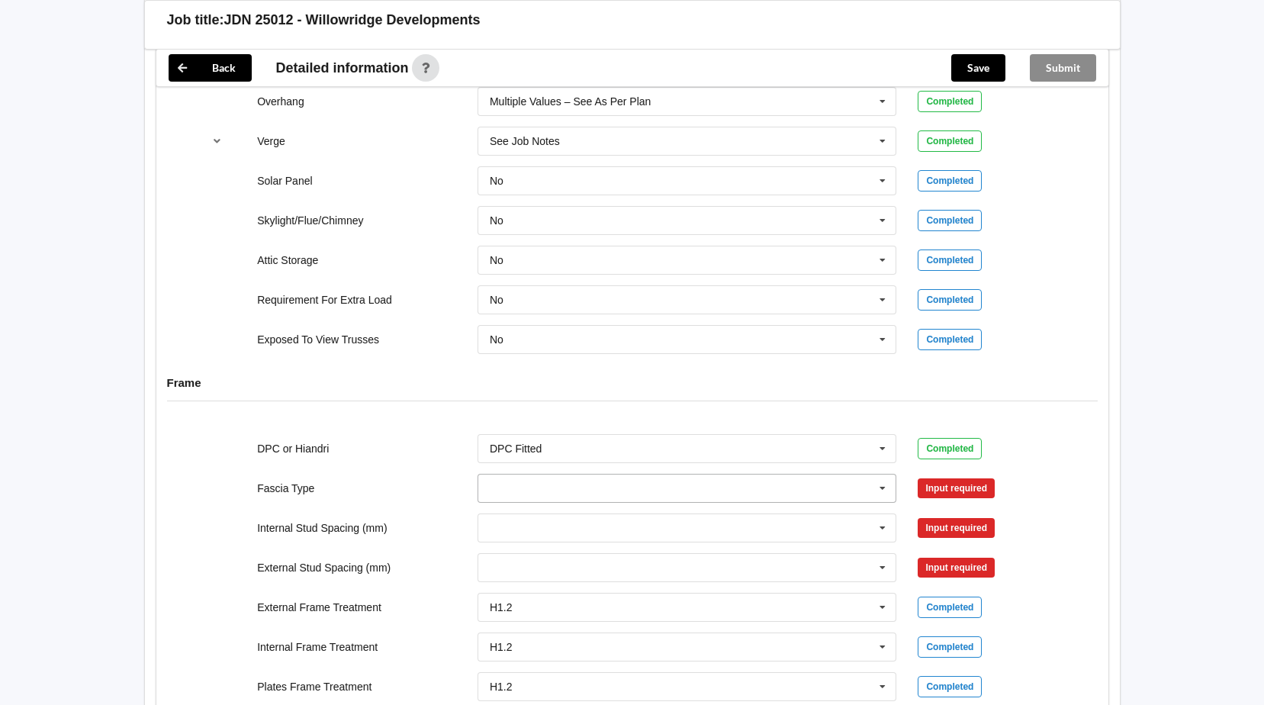
click at [885, 487] on icon at bounding box center [882, 488] width 23 height 28
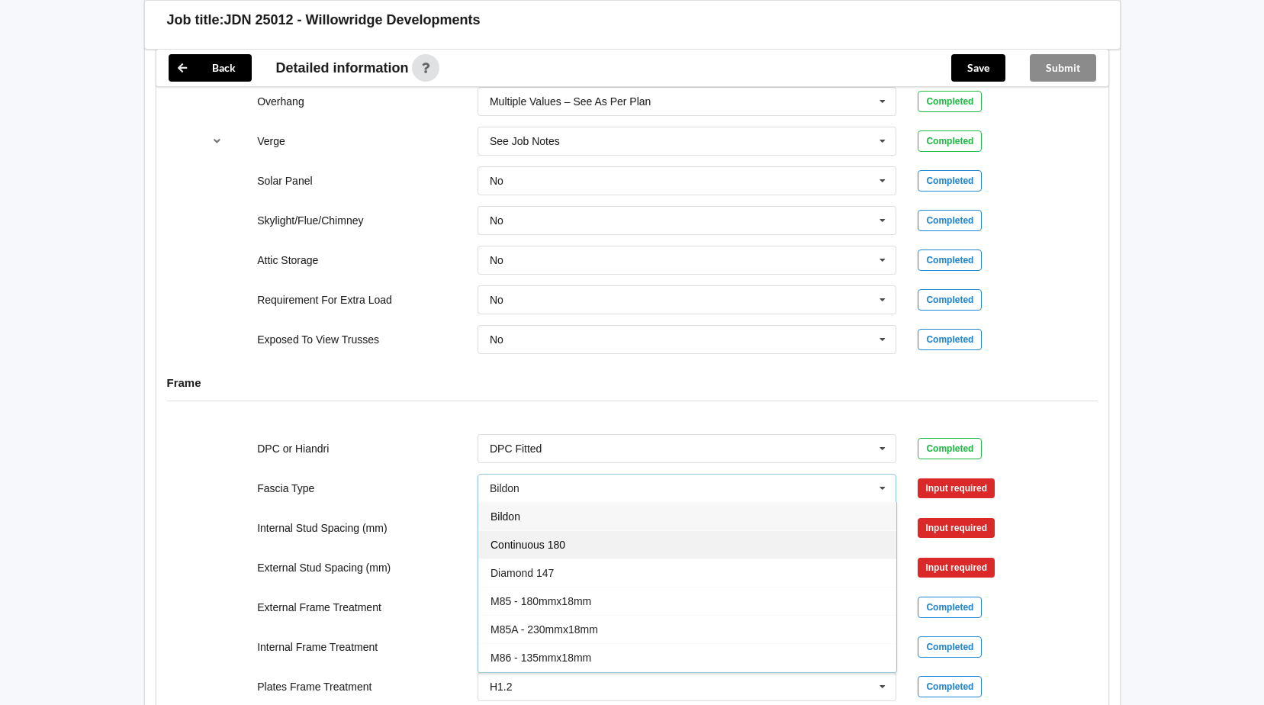
click at [593, 540] on div "Continuous 180" at bounding box center [687, 544] width 418 height 28
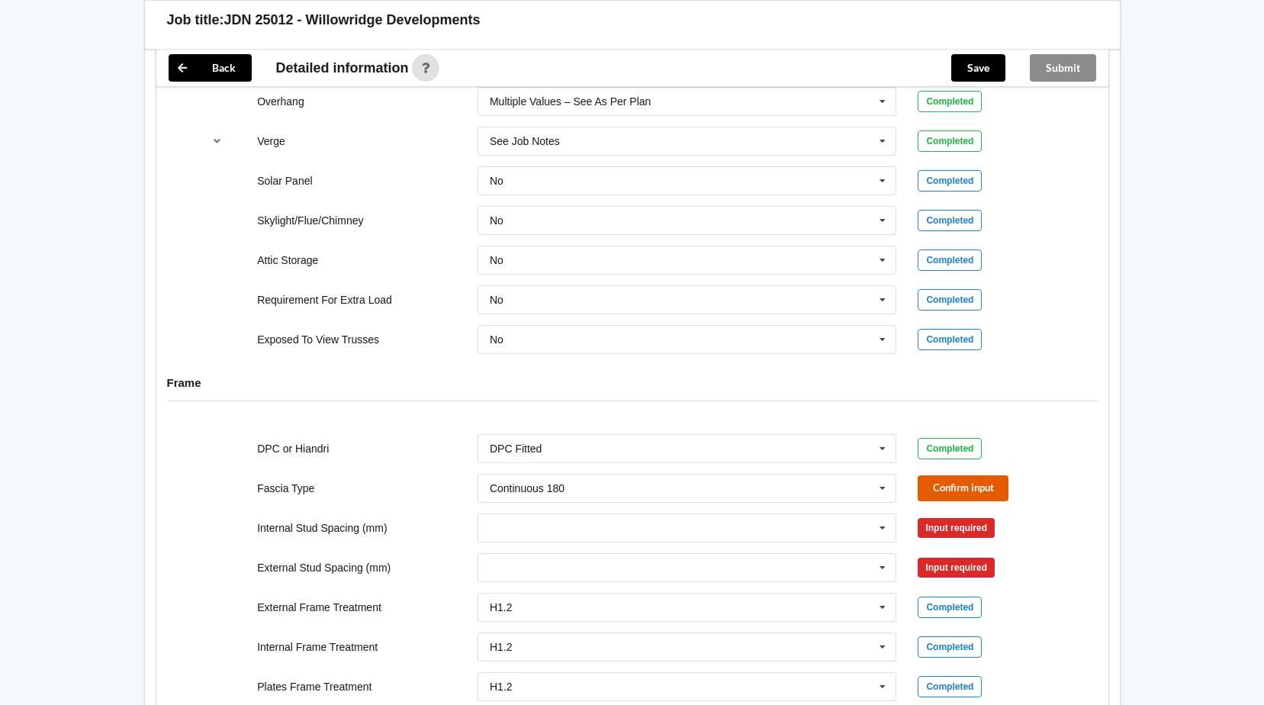
click at [928, 493] on button "Confirm input" at bounding box center [962, 487] width 91 height 25
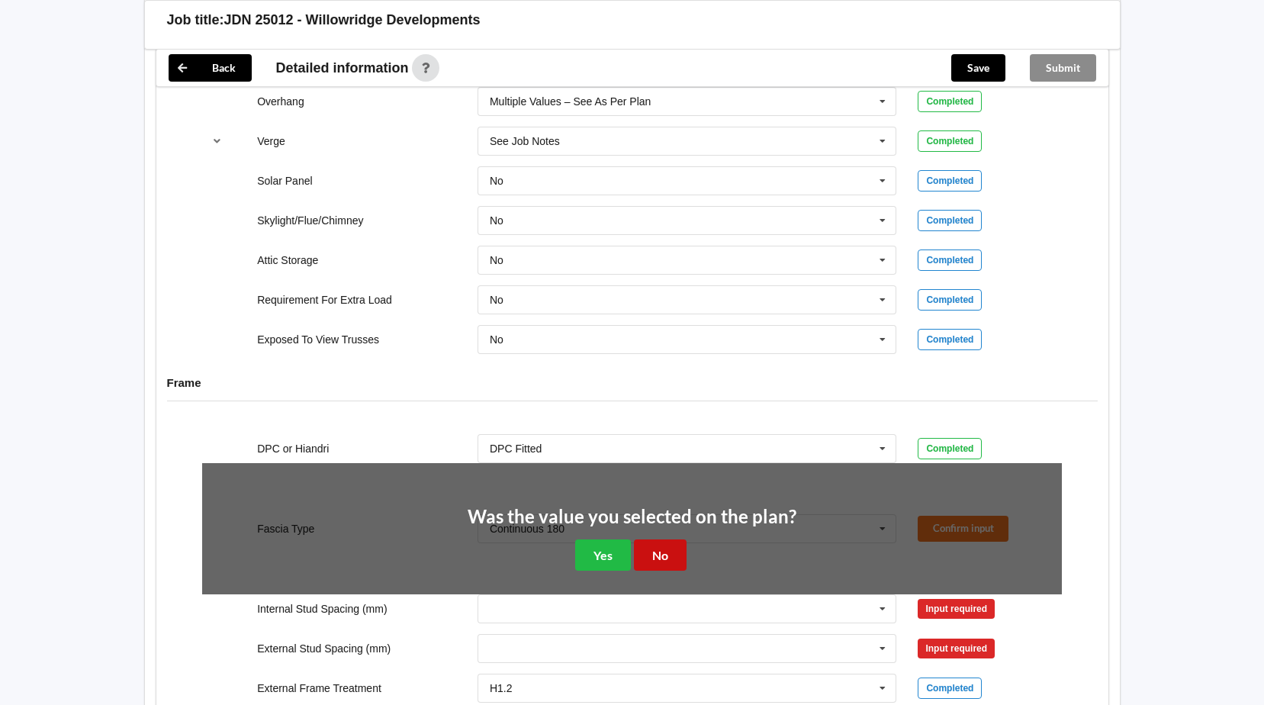
click at [673, 562] on button "No" at bounding box center [660, 554] width 53 height 31
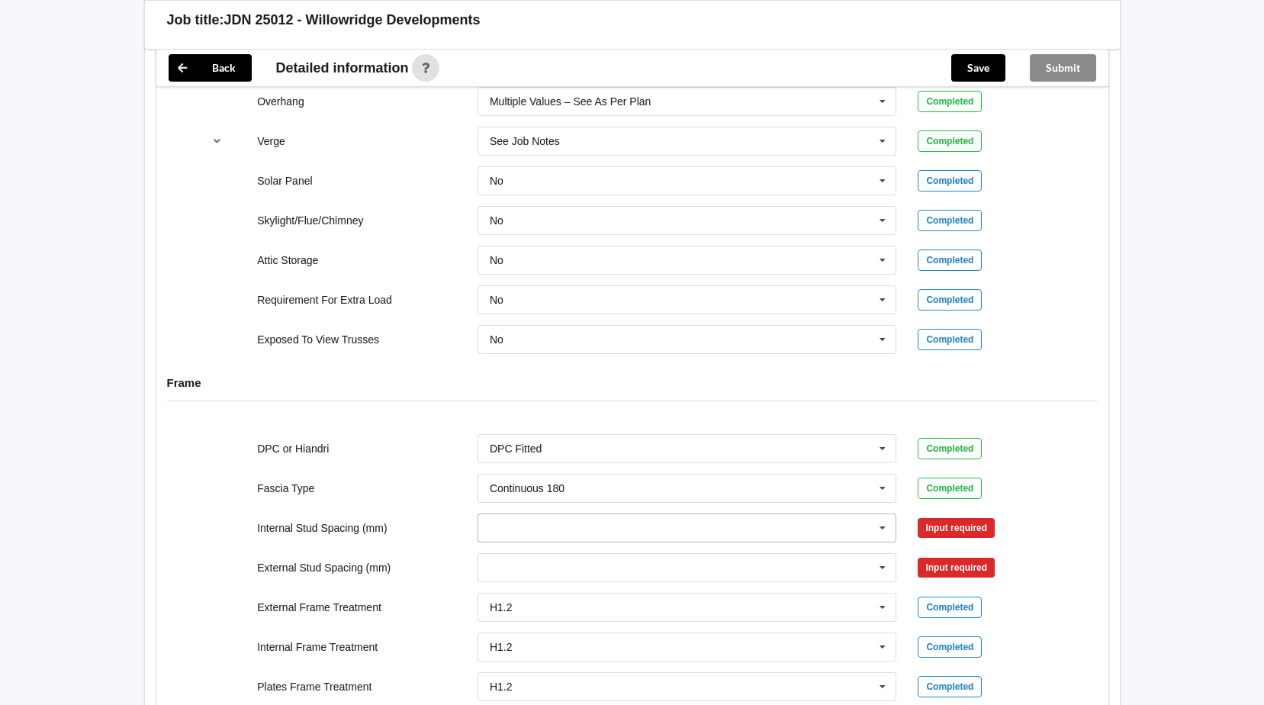
click at [882, 530] on icon at bounding box center [882, 528] width 23 height 28
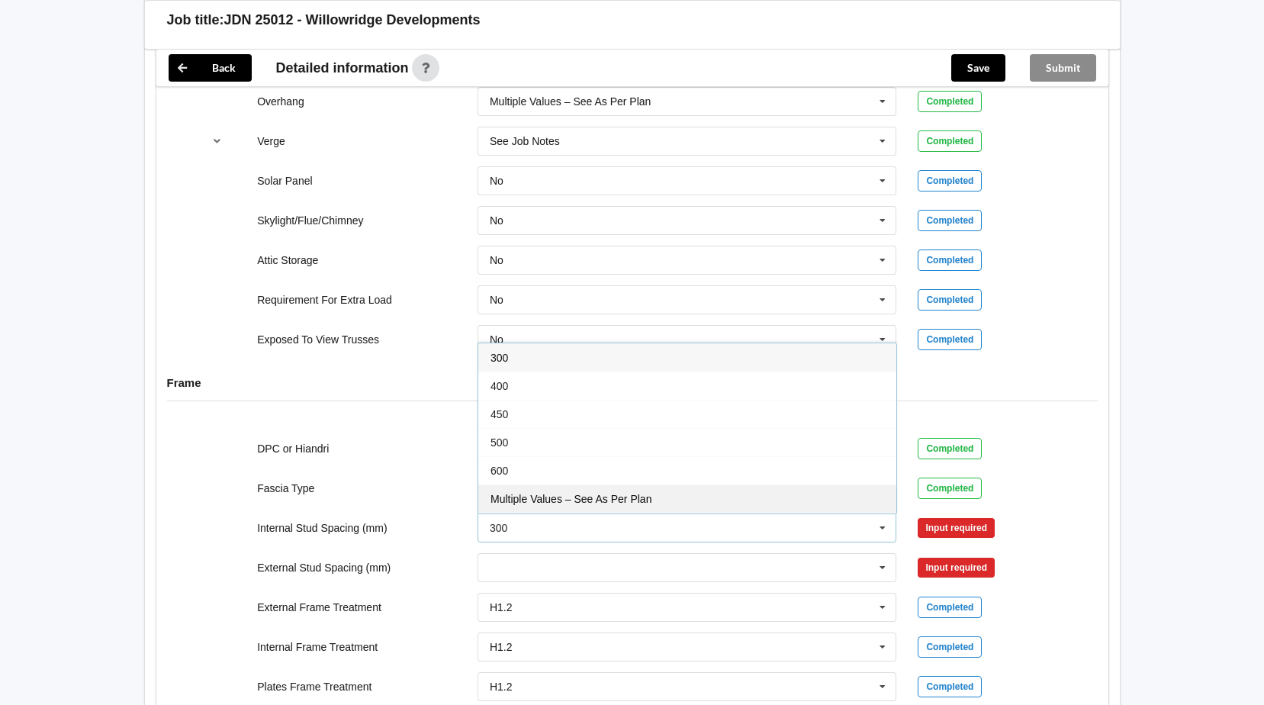
click at [644, 503] on span "Multiple Values – See As Per Plan" at bounding box center [570, 499] width 161 height 12
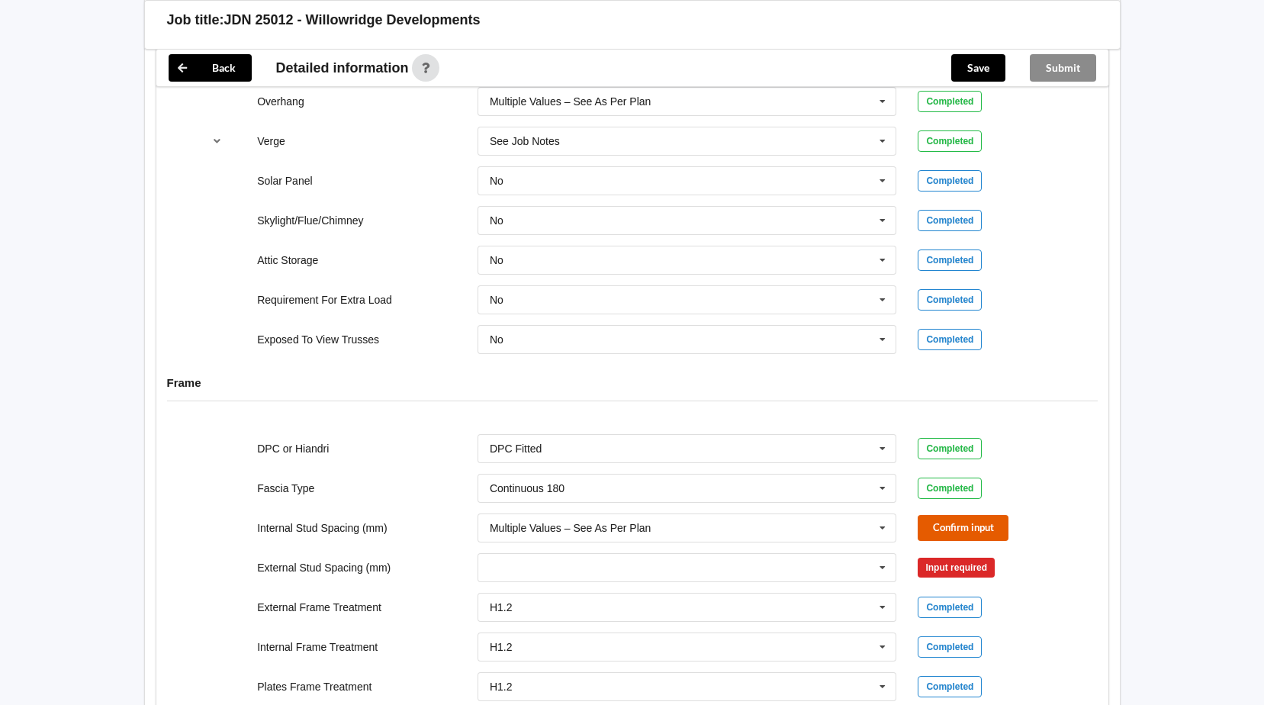
click at [986, 527] on button "Confirm input" at bounding box center [962, 527] width 91 height 25
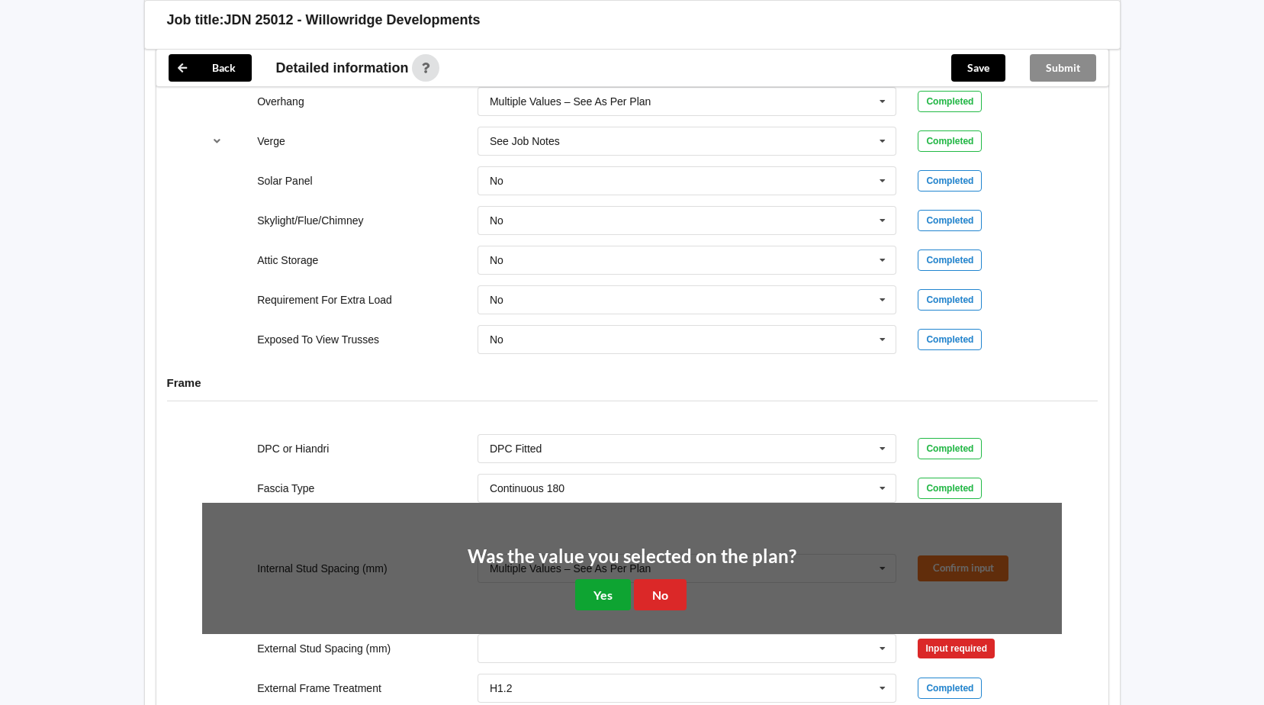
click at [610, 596] on button "Yes" at bounding box center [603, 594] width 56 height 31
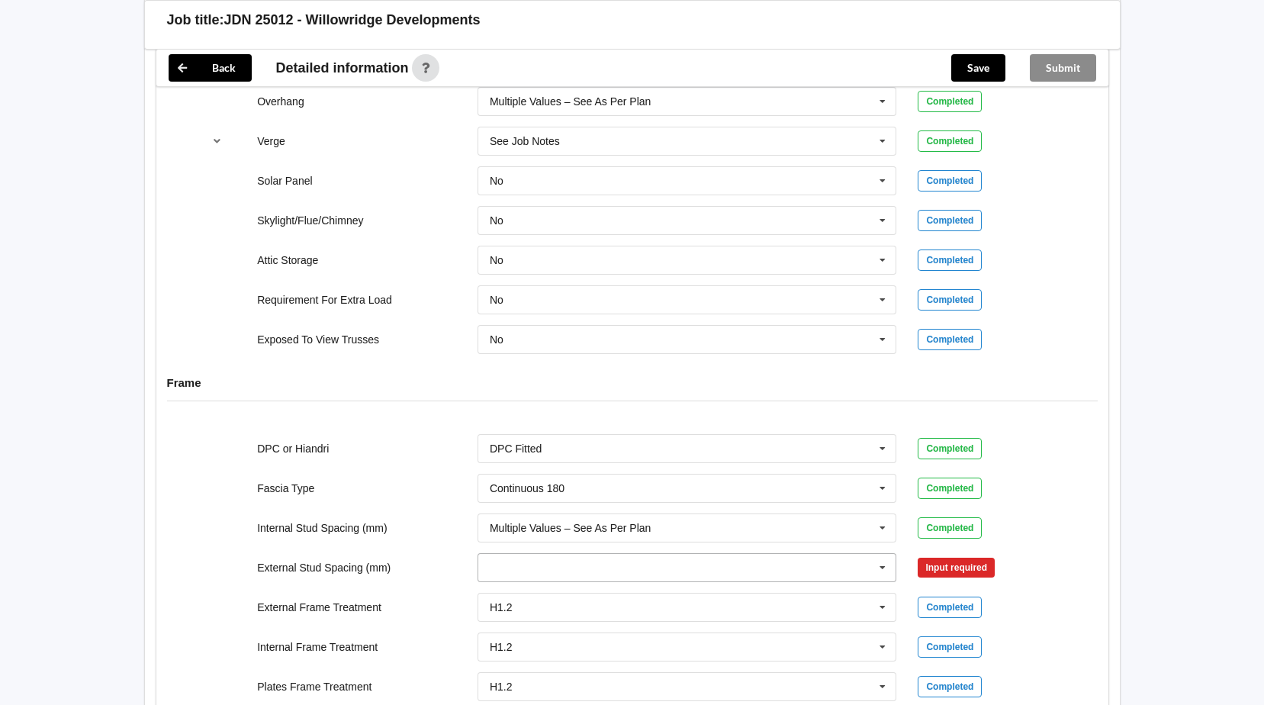
click at [878, 569] on icon at bounding box center [882, 568] width 23 height 28
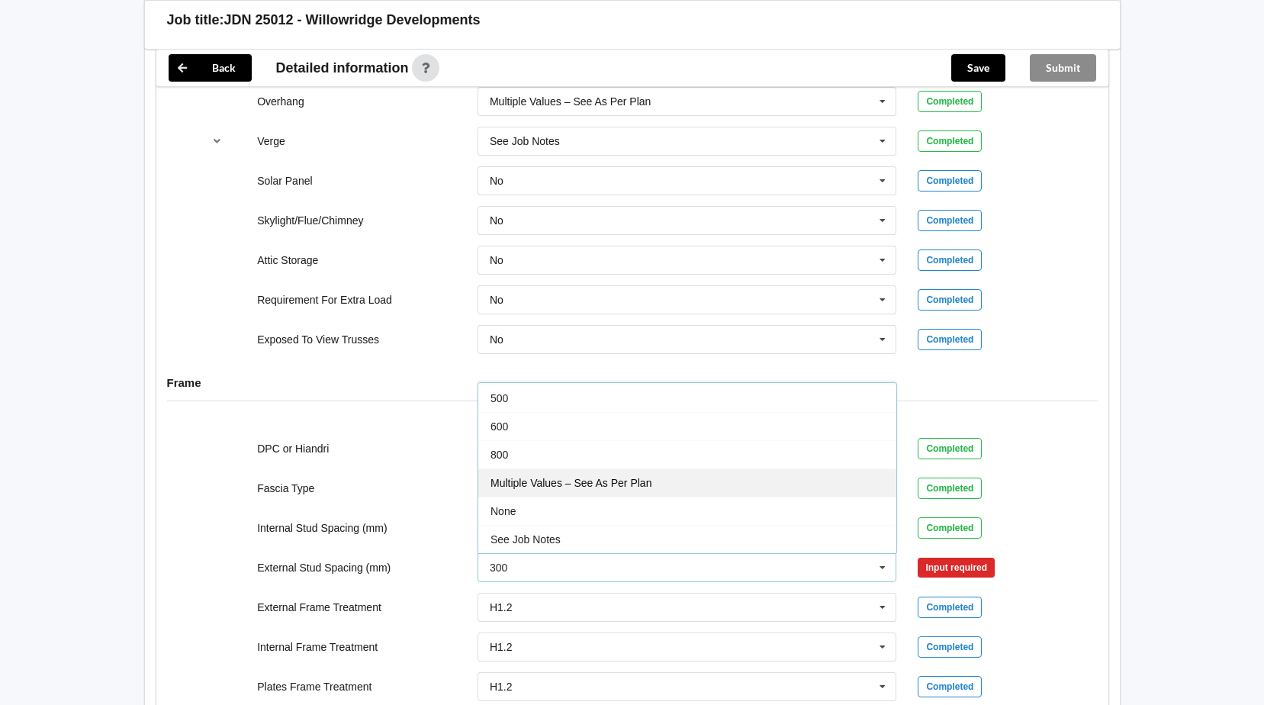
click at [641, 484] on span "Multiple Values – See As Per Plan" at bounding box center [570, 483] width 161 height 12
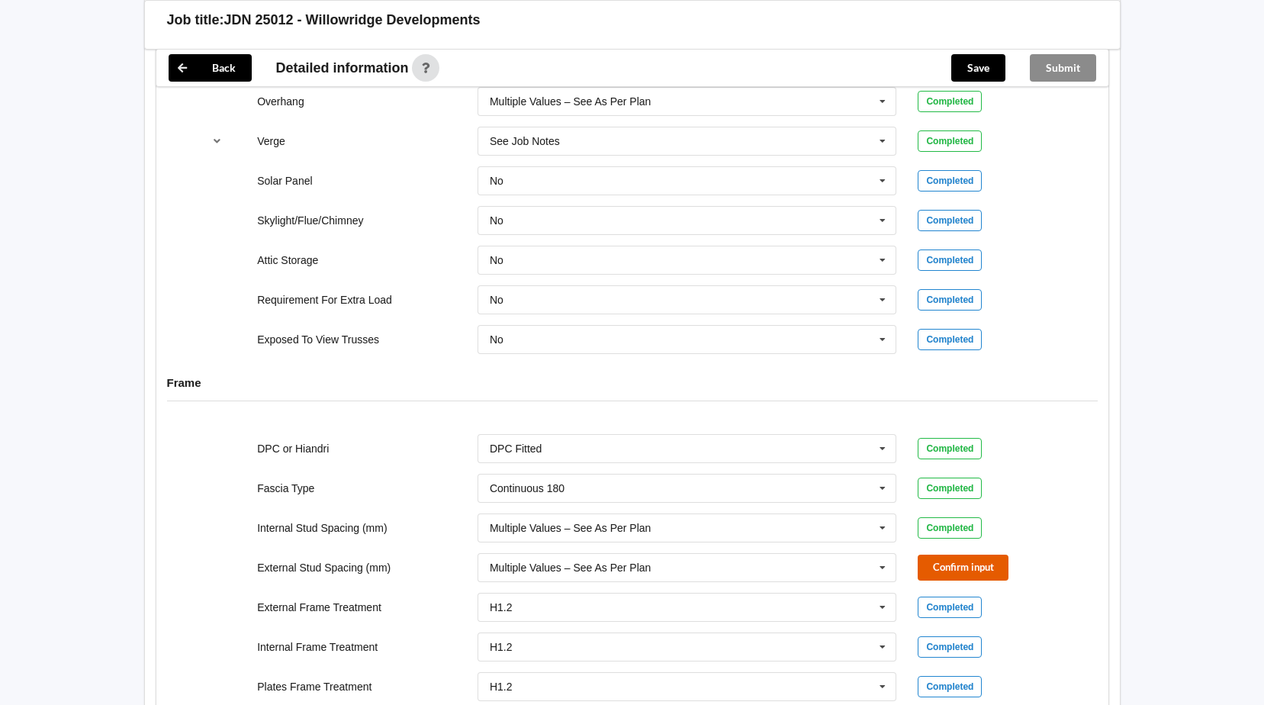
click at [955, 558] on button "Confirm input" at bounding box center [962, 566] width 91 height 25
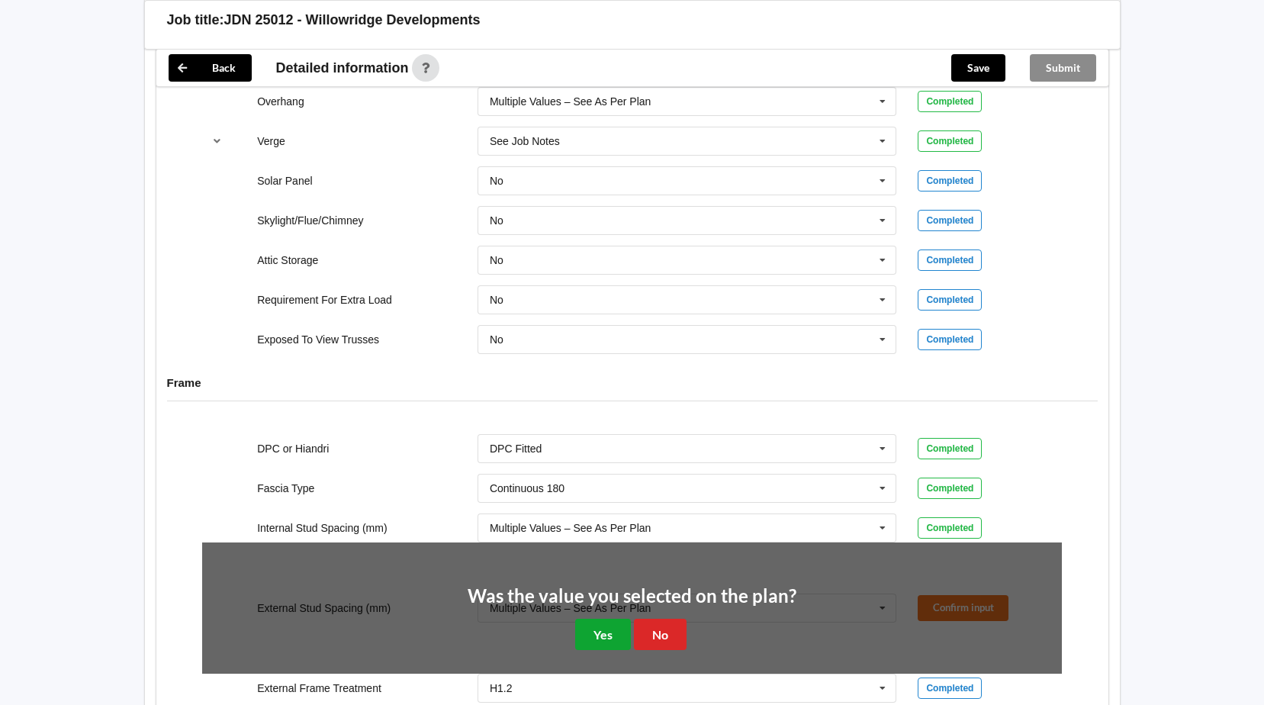
click at [612, 631] on button "Yes" at bounding box center [603, 633] width 56 height 31
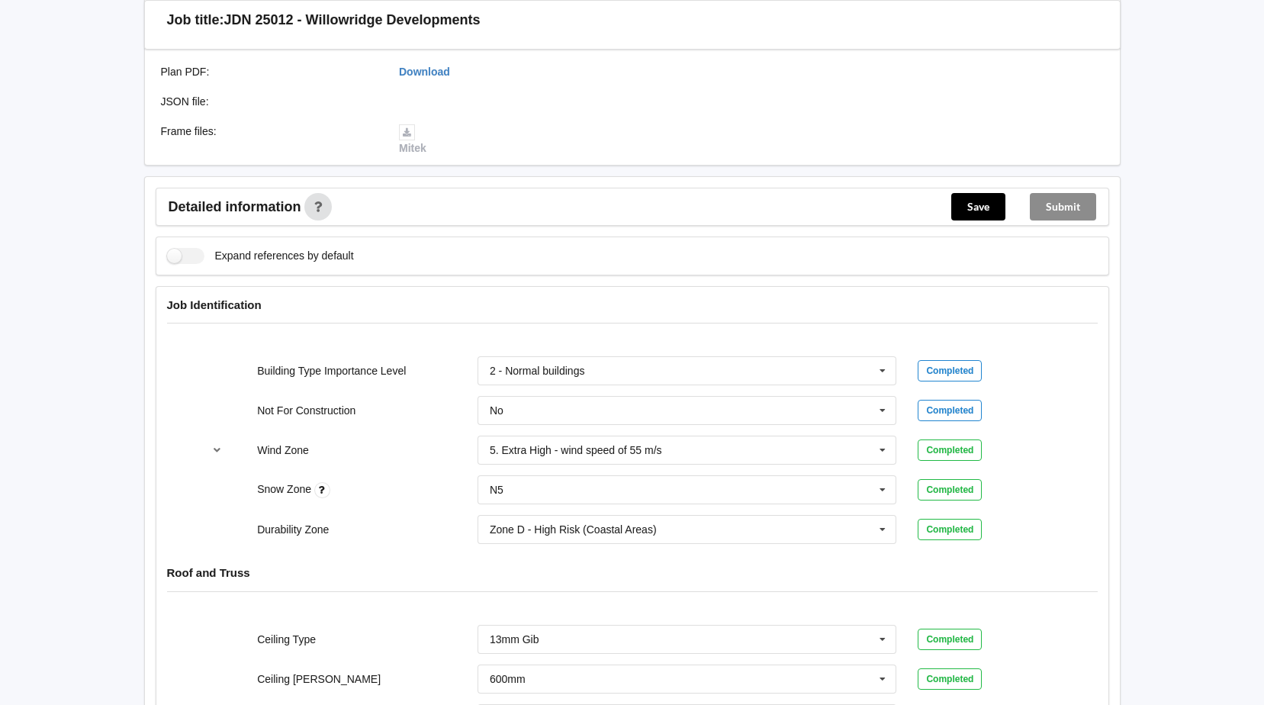
scroll to position [76, 0]
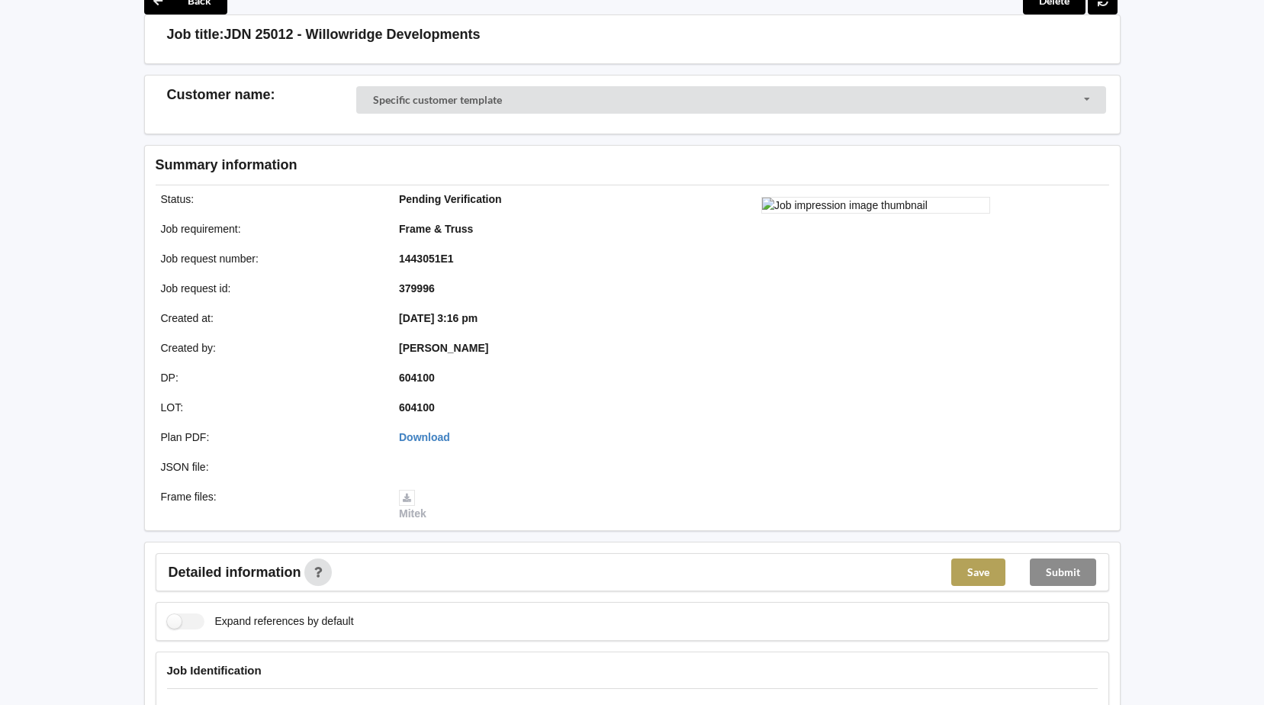
click at [979, 569] on button "Save" at bounding box center [978, 571] width 54 height 27
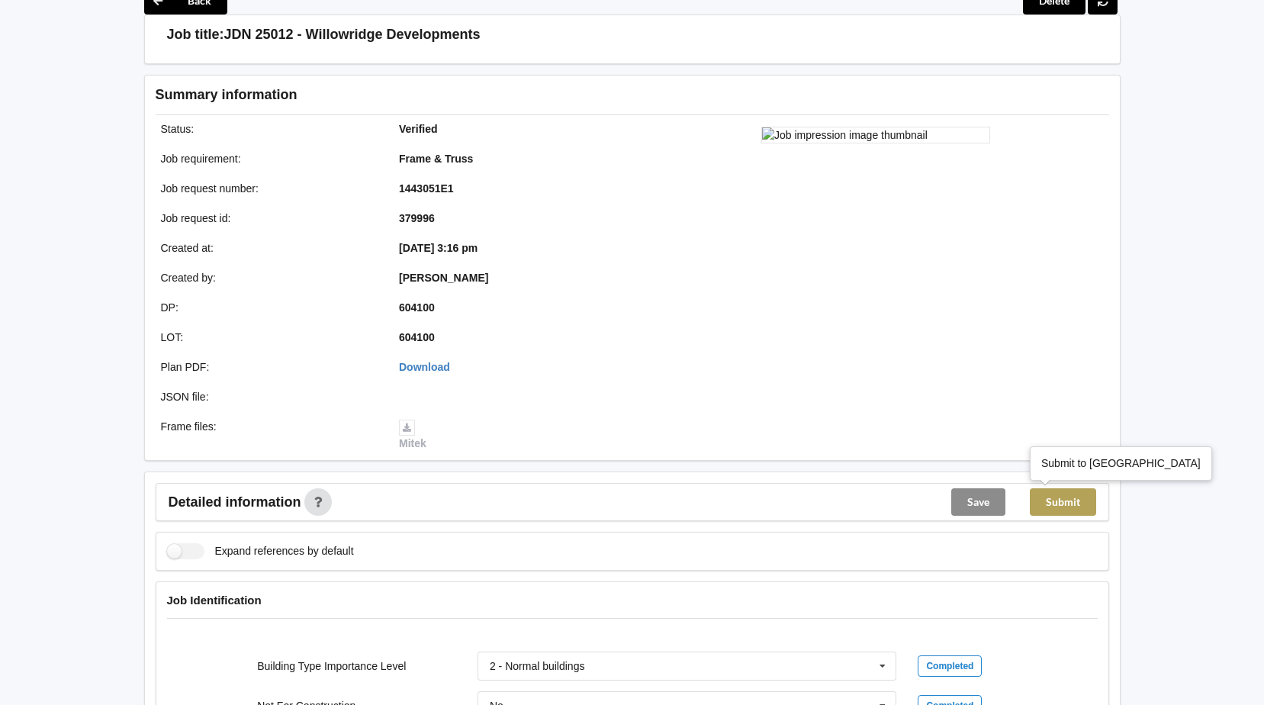
click at [1074, 502] on button "Submit" at bounding box center [1062, 501] width 66 height 27
